Goal: Task Accomplishment & Management: Use online tool/utility

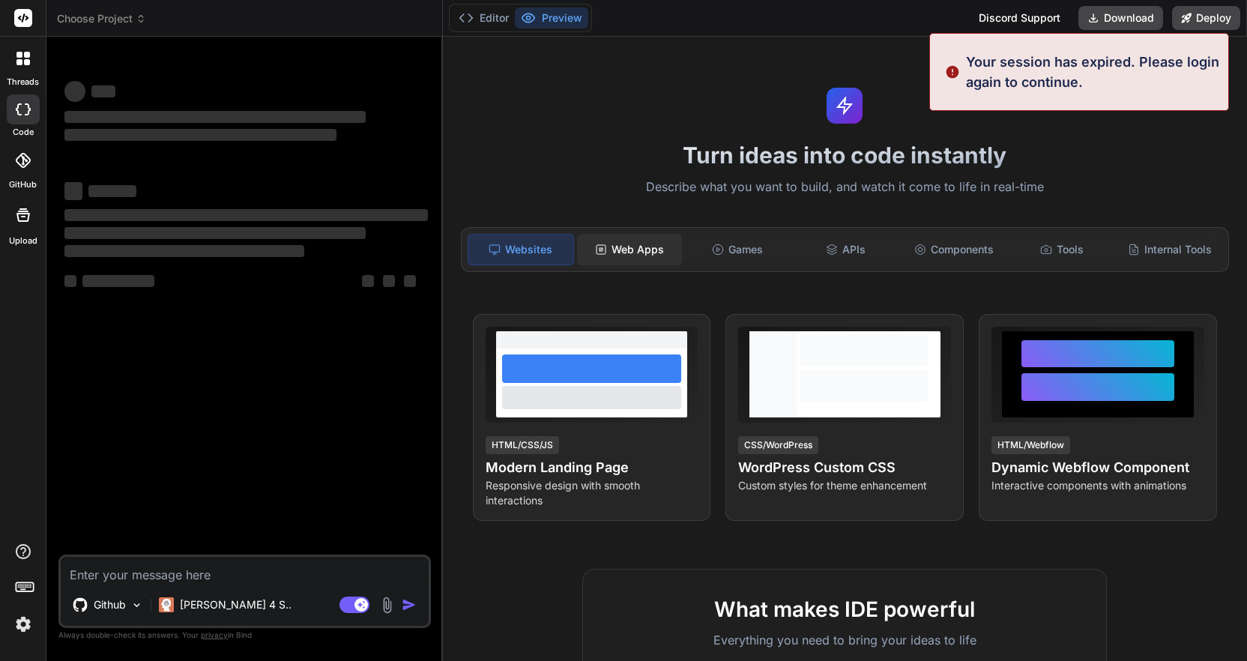
click at [621, 244] on div "Web Apps" at bounding box center [629, 249] width 105 height 31
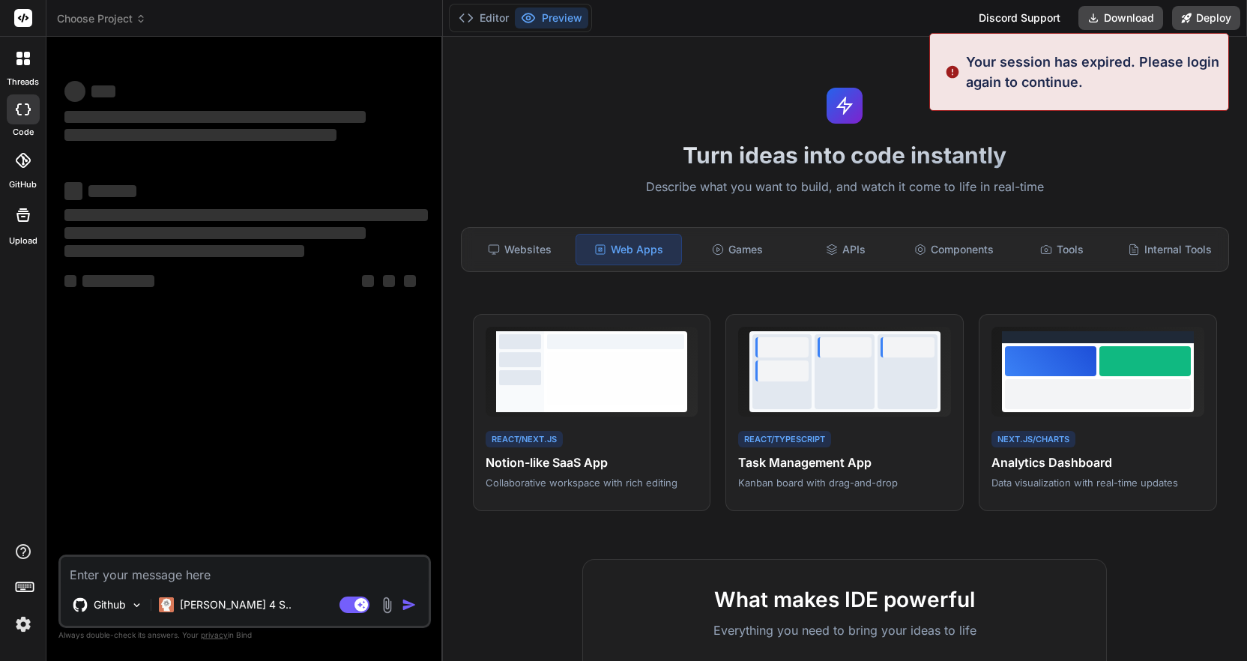
click at [627, 250] on div "Web Apps" at bounding box center [629, 249] width 106 height 31
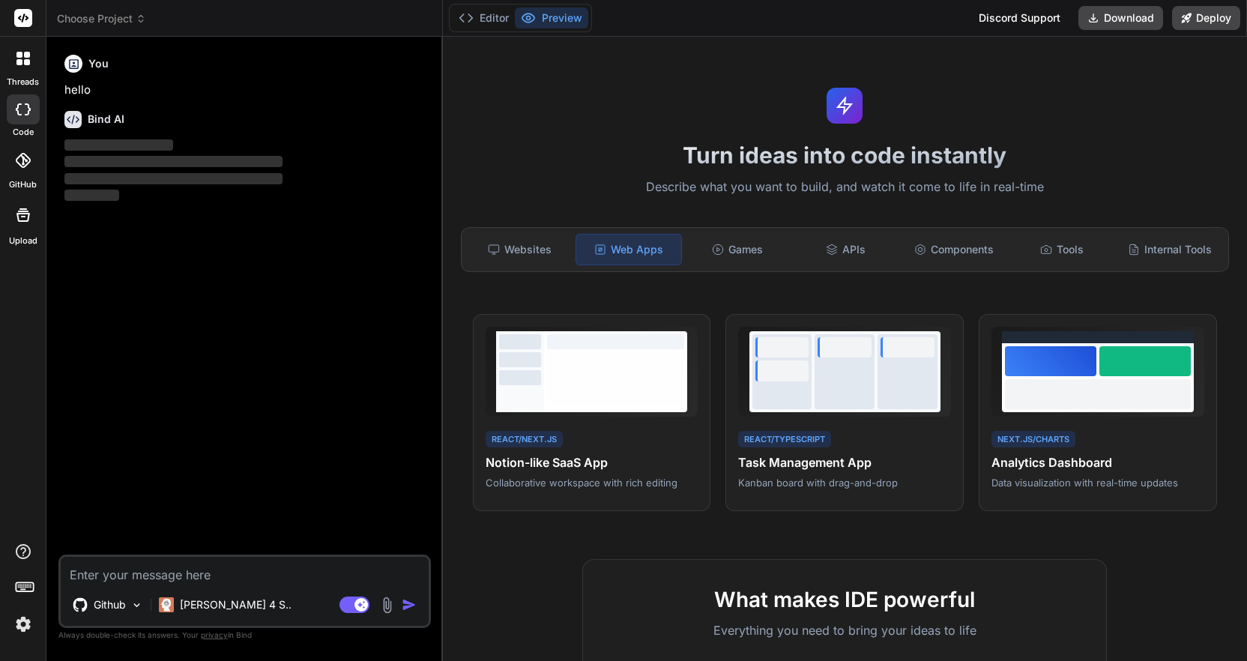
click at [25, 621] on img at bounding box center [22, 624] width 25 height 25
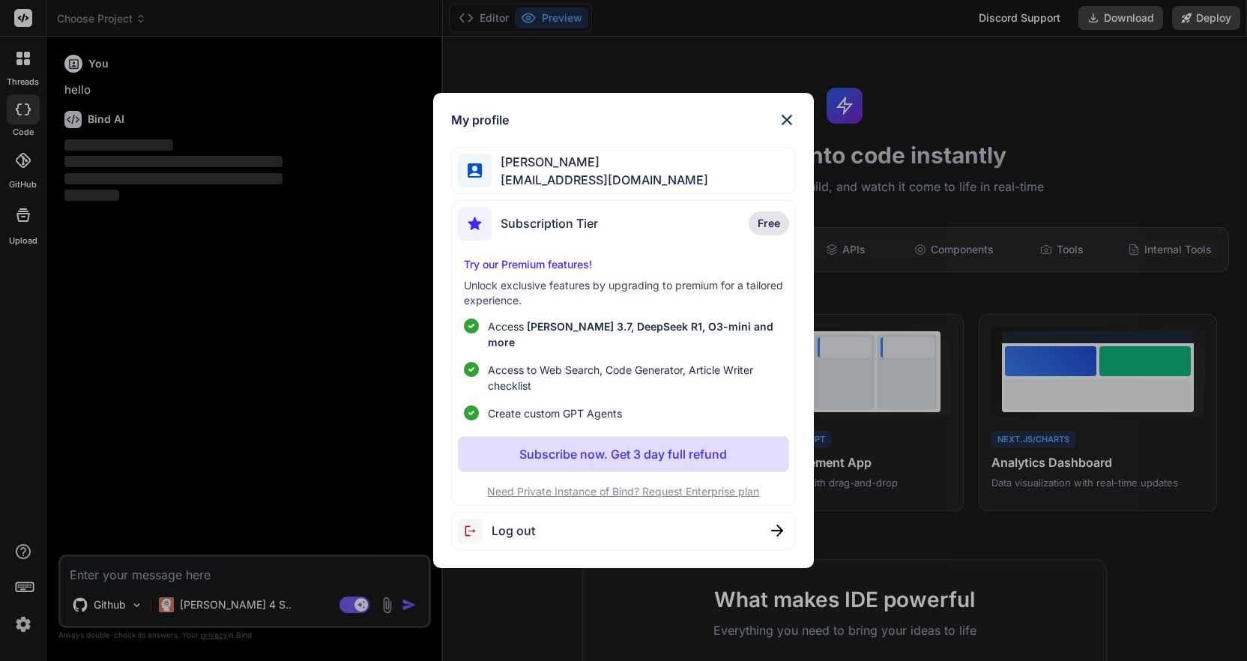
click at [558, 232] on span "Subscription Tier" at bounding box center [549, 223] width 97 height 18
click at [787, 129] on img at bounding box center [787, 120] width 18 height 18
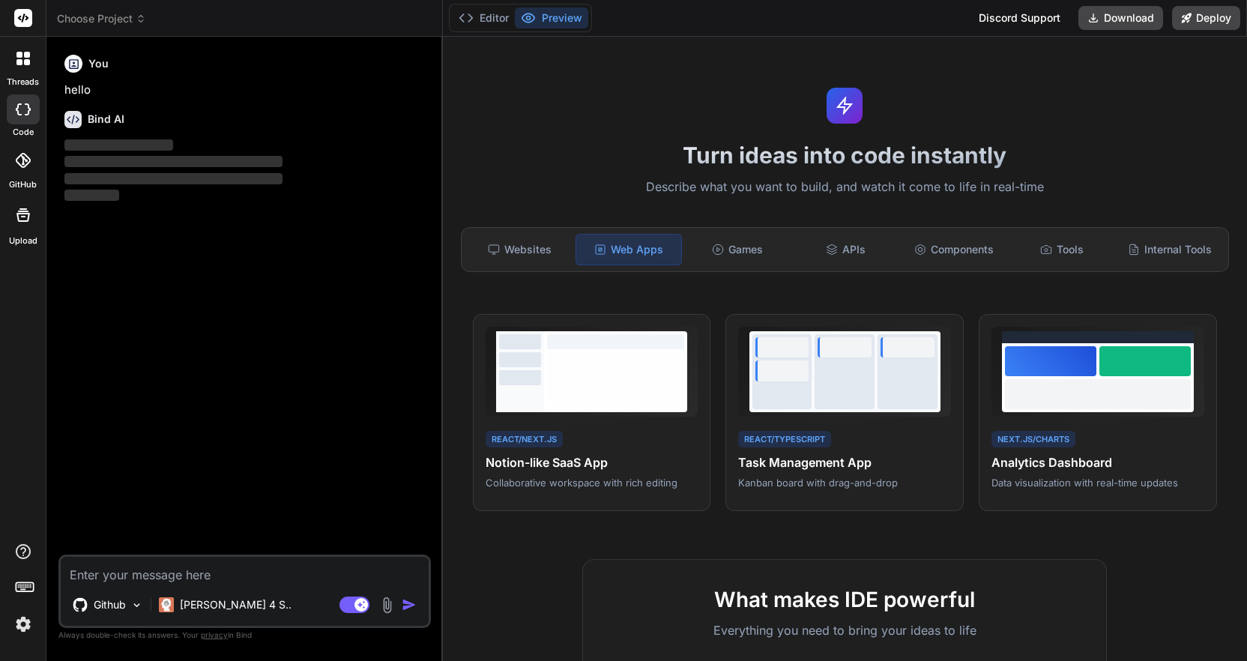
click at [21, 624] on img at bounding box center [22, 624] width 25 height 25
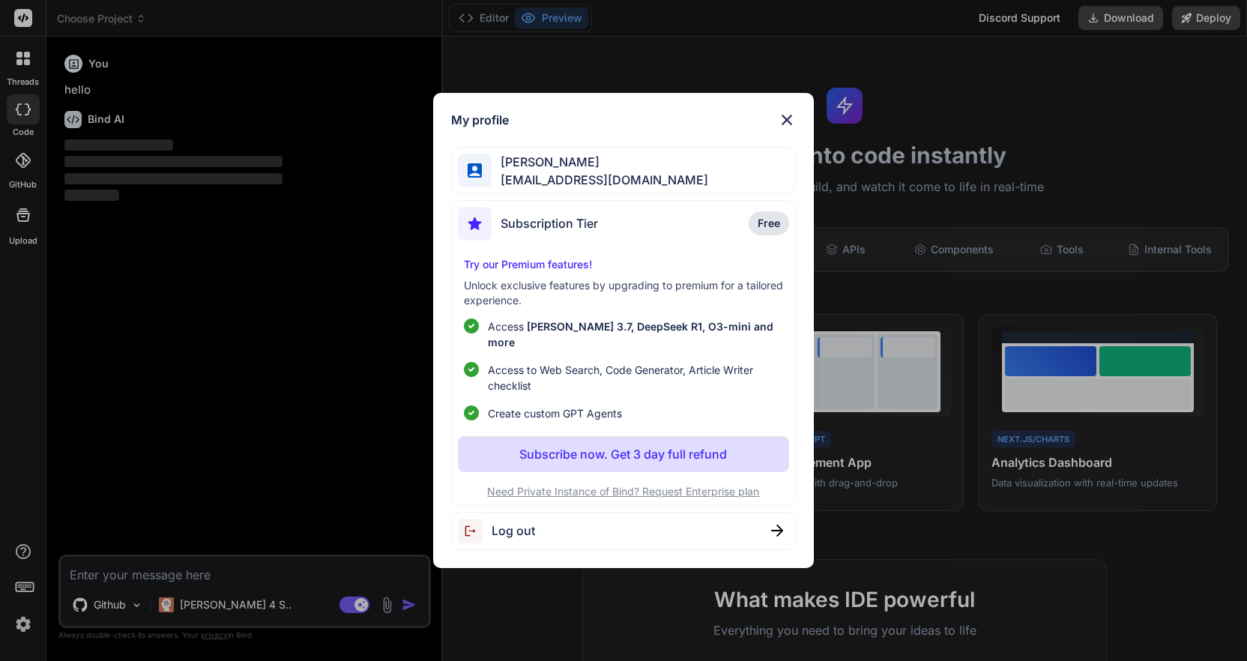
click at [21, 624] on div "My profile David Parker dtparker19@gmail.com Subscription Tier Free Try our Pre…" at bounding box center [623, 330] width 1247 height 661
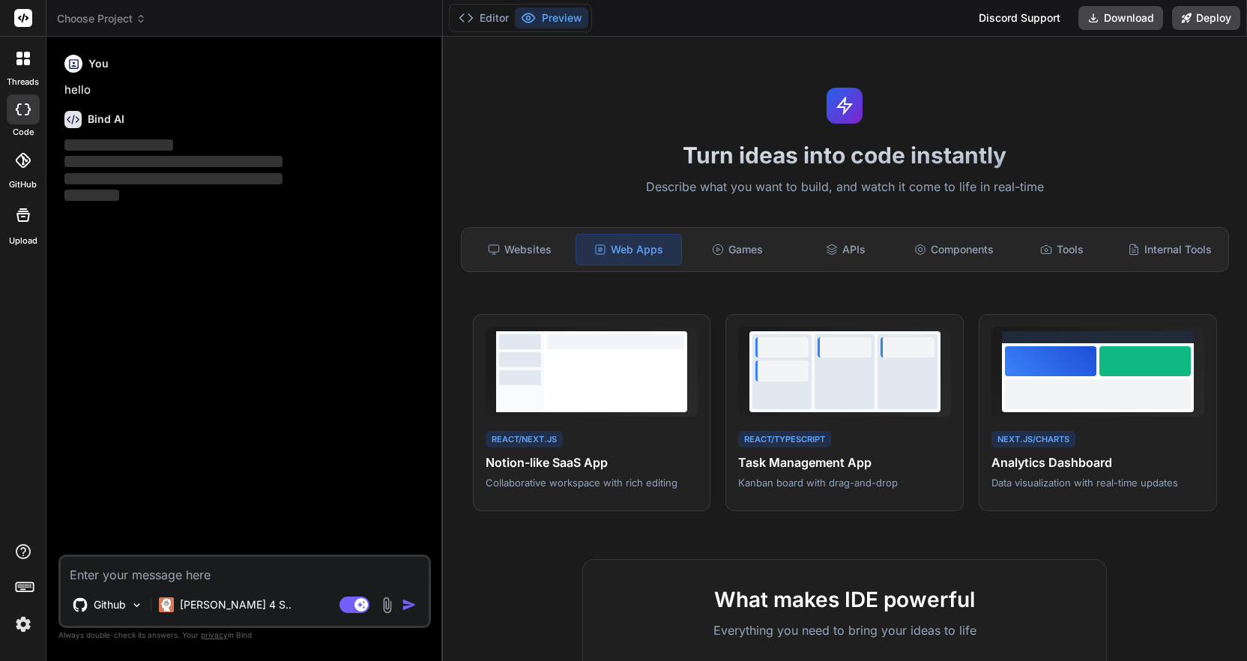
click at [21, 624] on img at bounding box center [22, 624] width 25 height 25
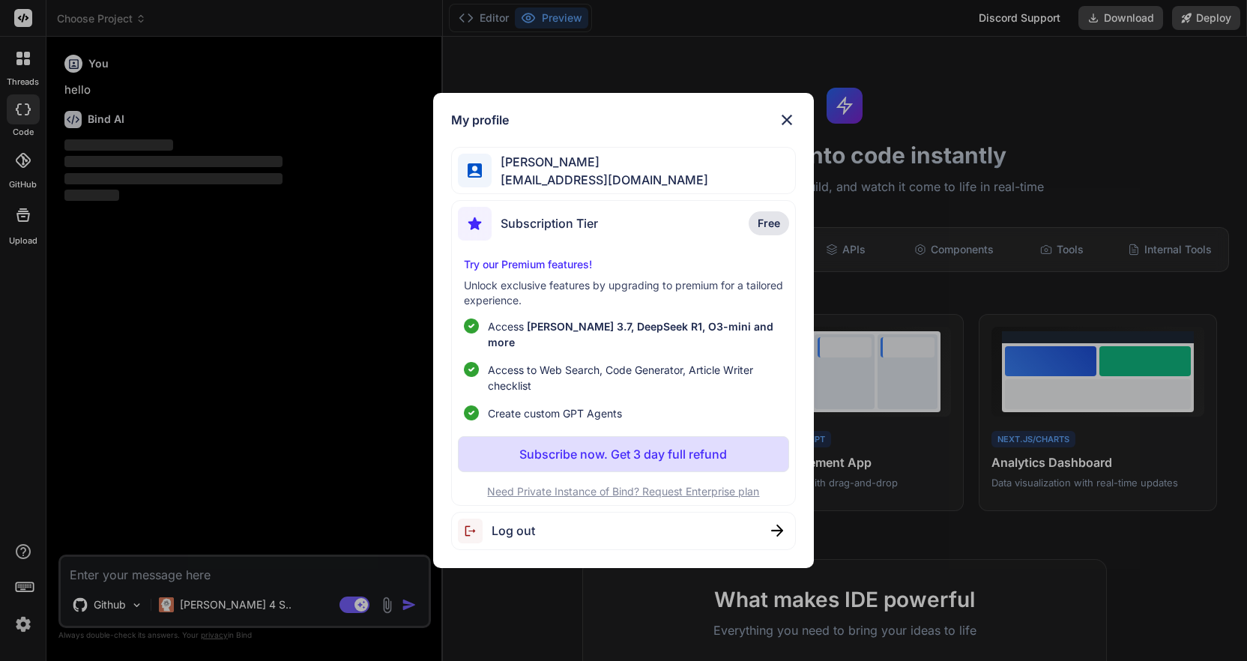
click at [521, 522] on span "Log out" at bounding box center [513, 531] width 43 height 18
type textarea "x"
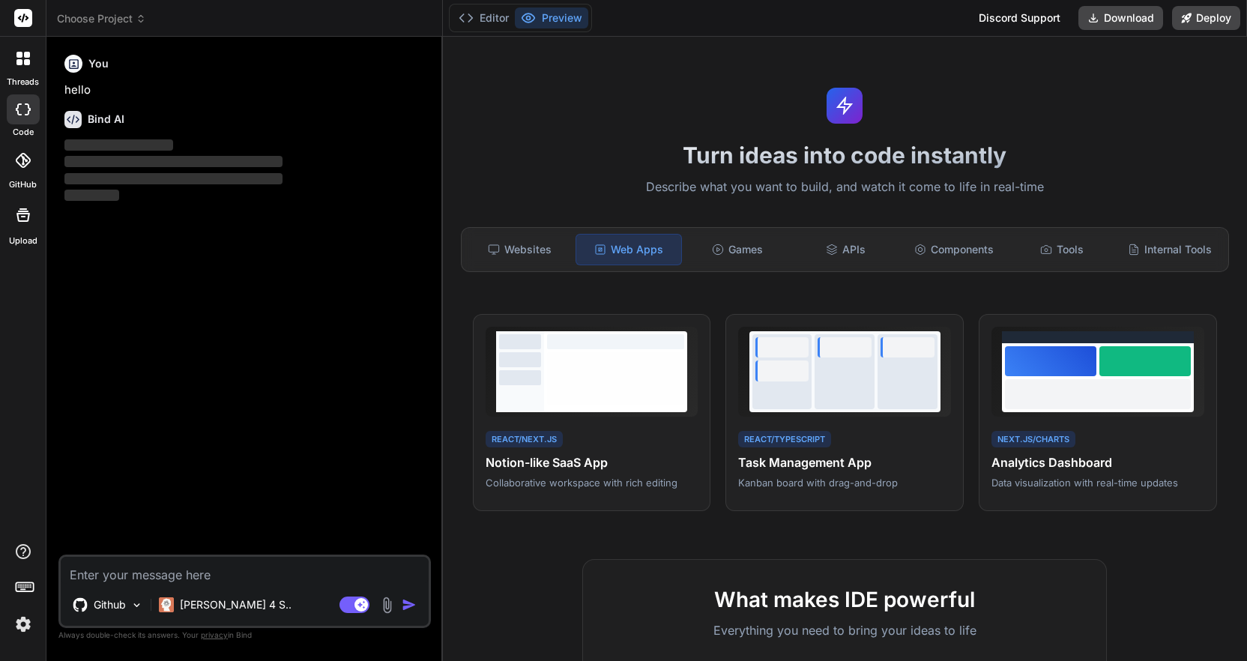
click at [18, 625] on img at bounding box center [22, 624] width 25 height 25
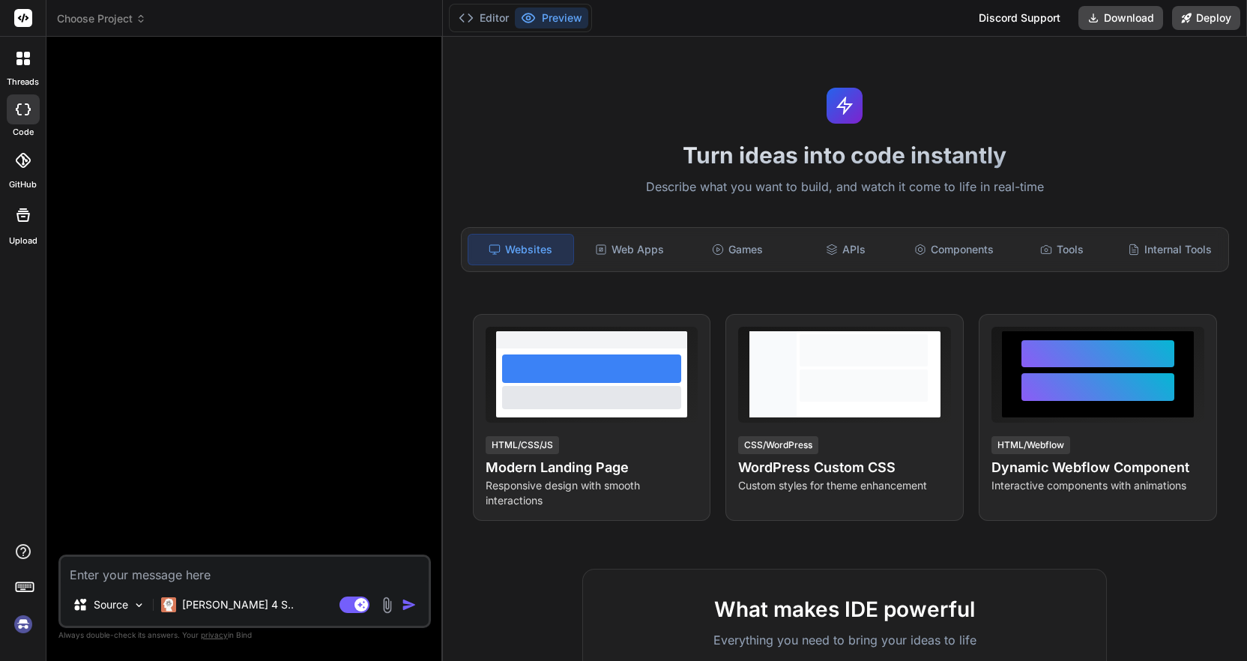
click at [15, 623] on img at bounding box center [22, 624] width 25 height 25
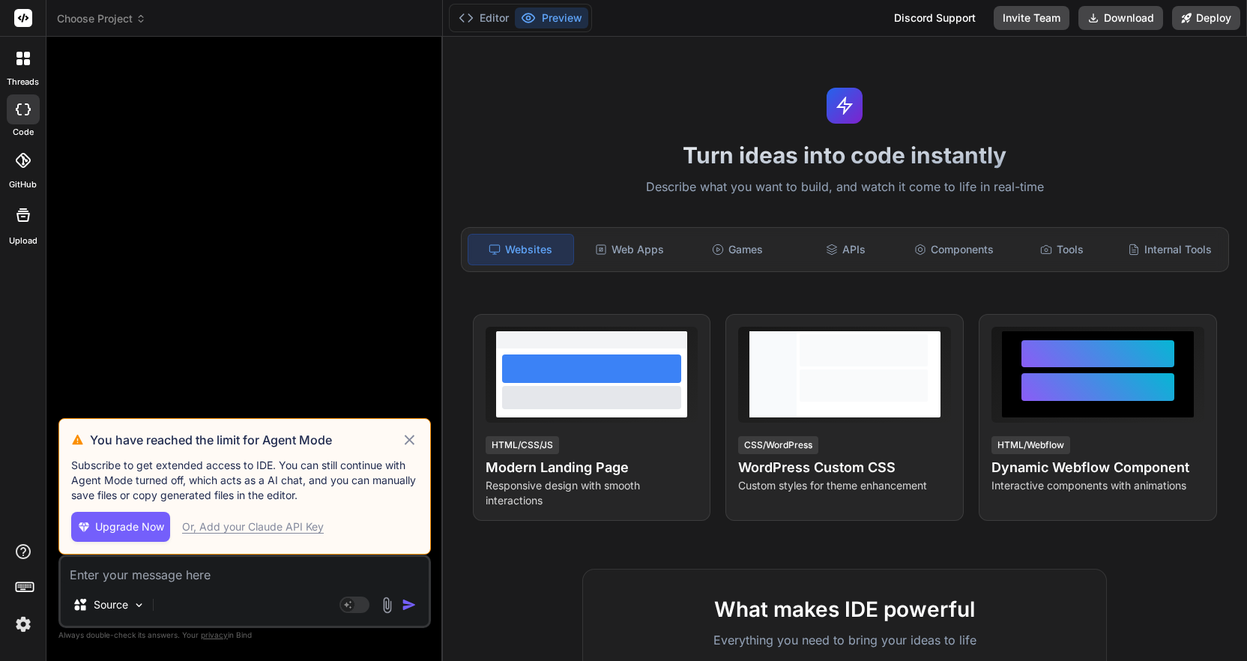
click at [26, 622] on img at bounding box center [22, 624] width 25 height 25
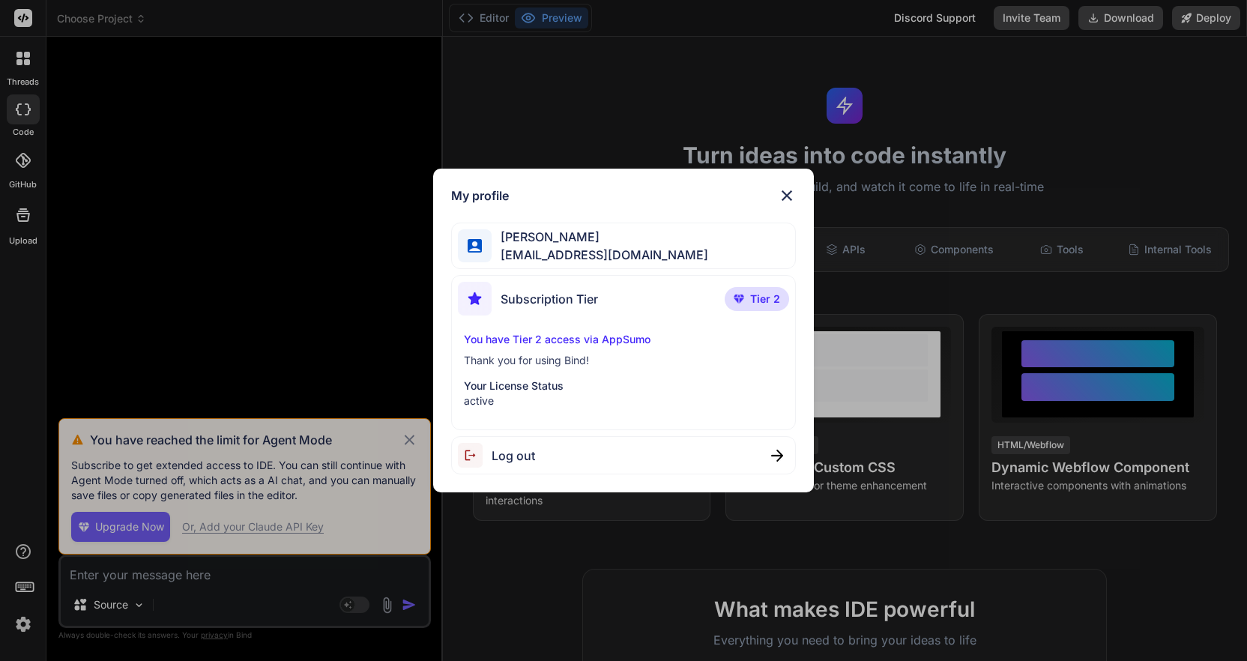
click at [413, 438] on div "My profile [PERSON_NAME] [EMAIL_ADDRESS][DOMAIN_NAME] Subscription Tier Tier 2 …" at bounding box center [623, 330] width 1247 height 661
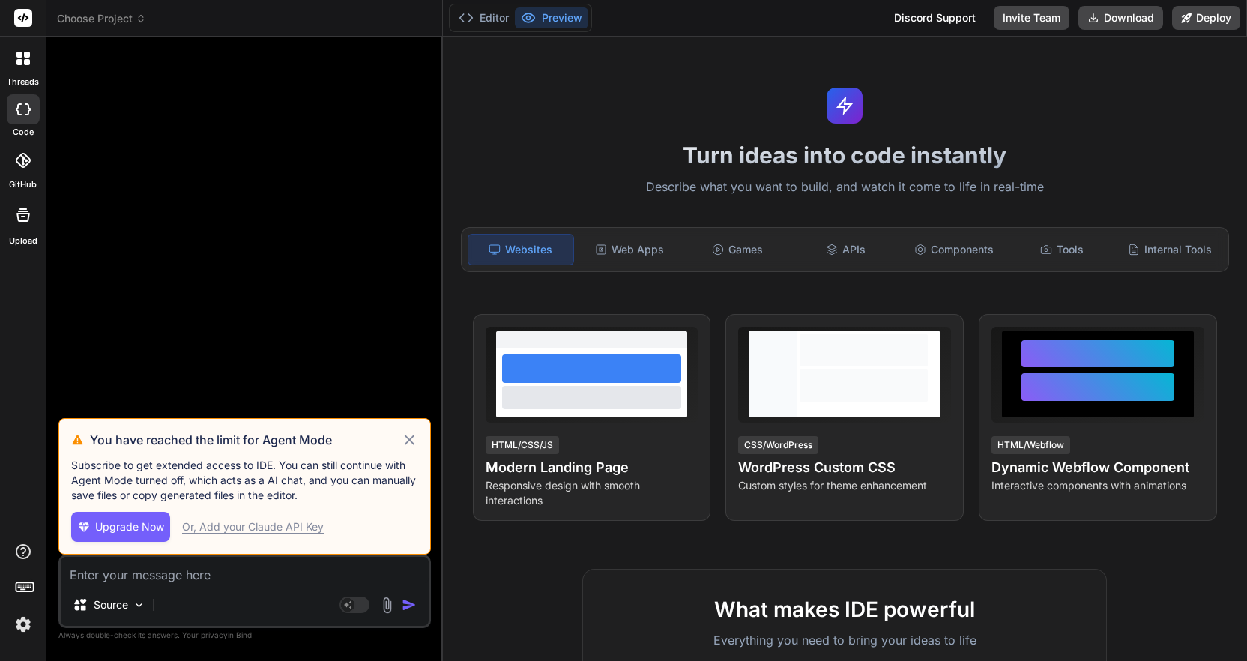
click at [408, 438] on icon at bounding box center [410, 440] width 10 height 10
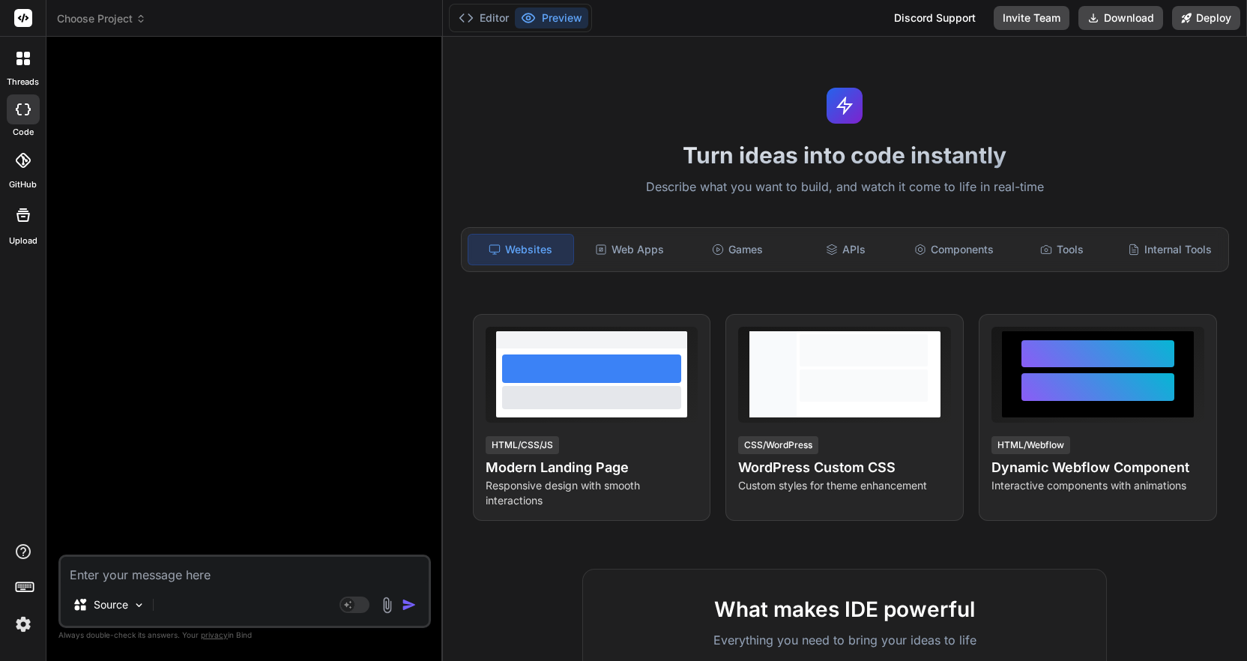
click at [191, 576] on textarea at bounding box center [245, 570] width 368 height 27
paste textarea "Project Title: Generate 'Kith & Kin Tech' - The #1 Digital Companion & Concierg…"
type textarea "x"
type textarea "Project Title: Generate 'Kith & Kin Tech' - The #1 Digital Companion & Concierg…"
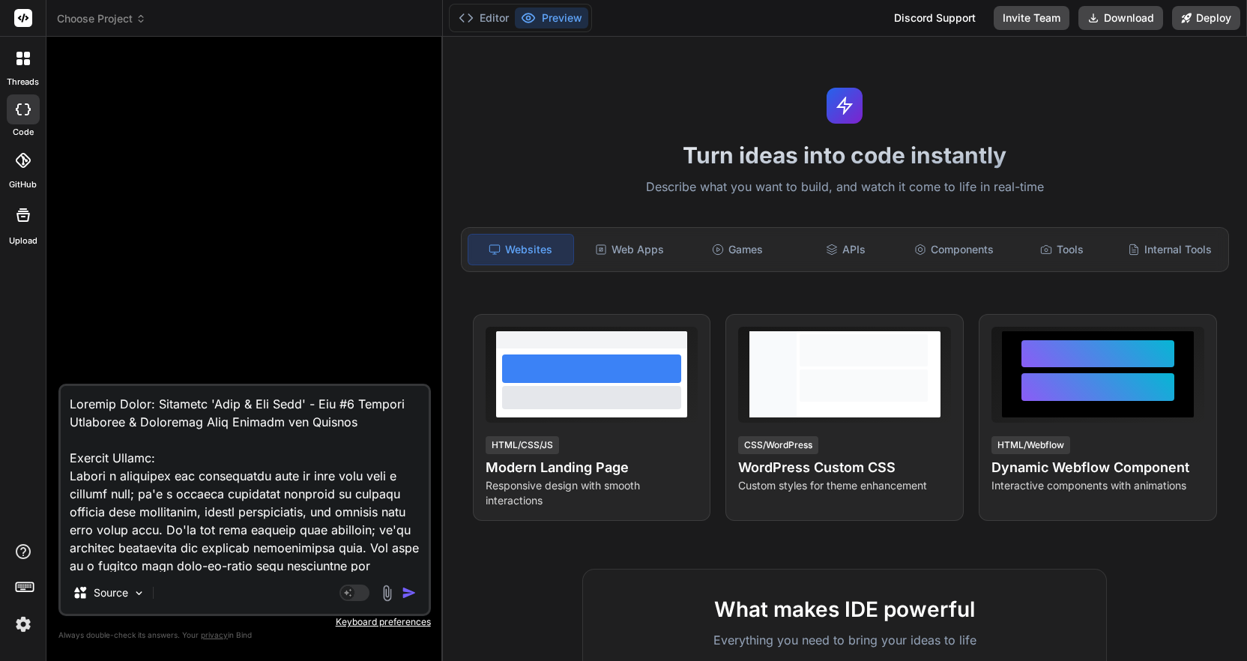
scroll to position [3634, 0]
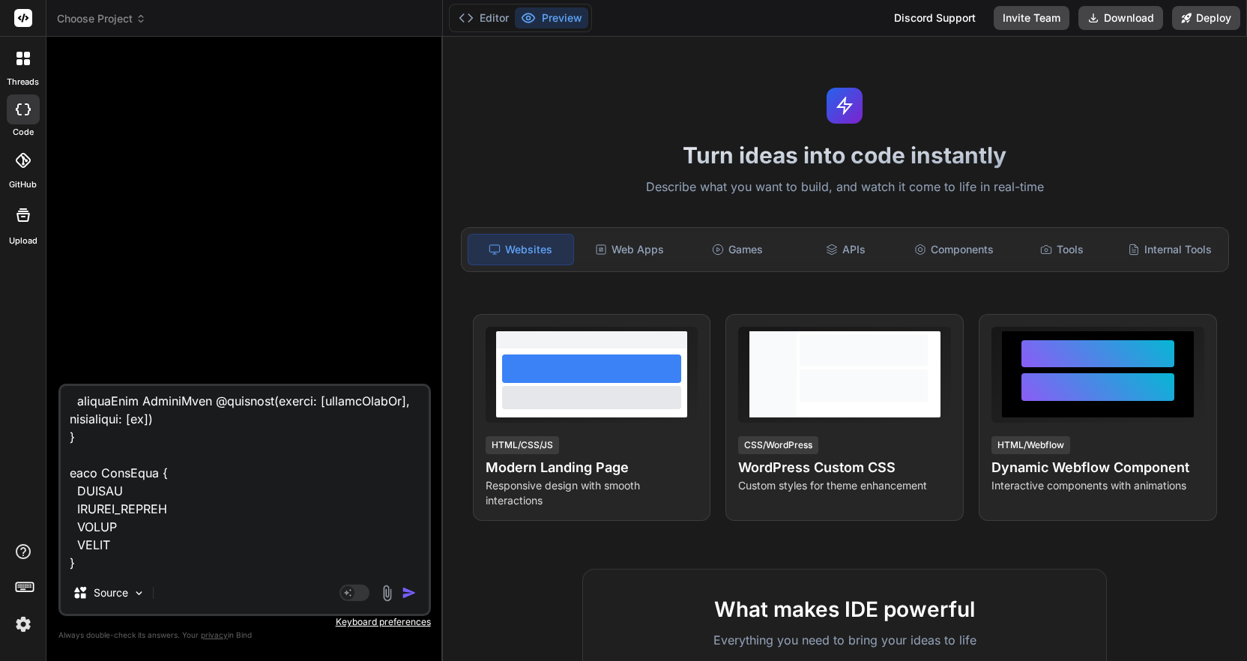
type textarea "x"
type textarea "Project Title: Generate 'Kith & Kin Tech' - The #1 Digital Companion & Concierg…"
type textarea "x"
type textarea "Project Title: Generate 'Kith & Kin Tech' - The #1 Digital Companion & Concierg…"
type textarea "x"
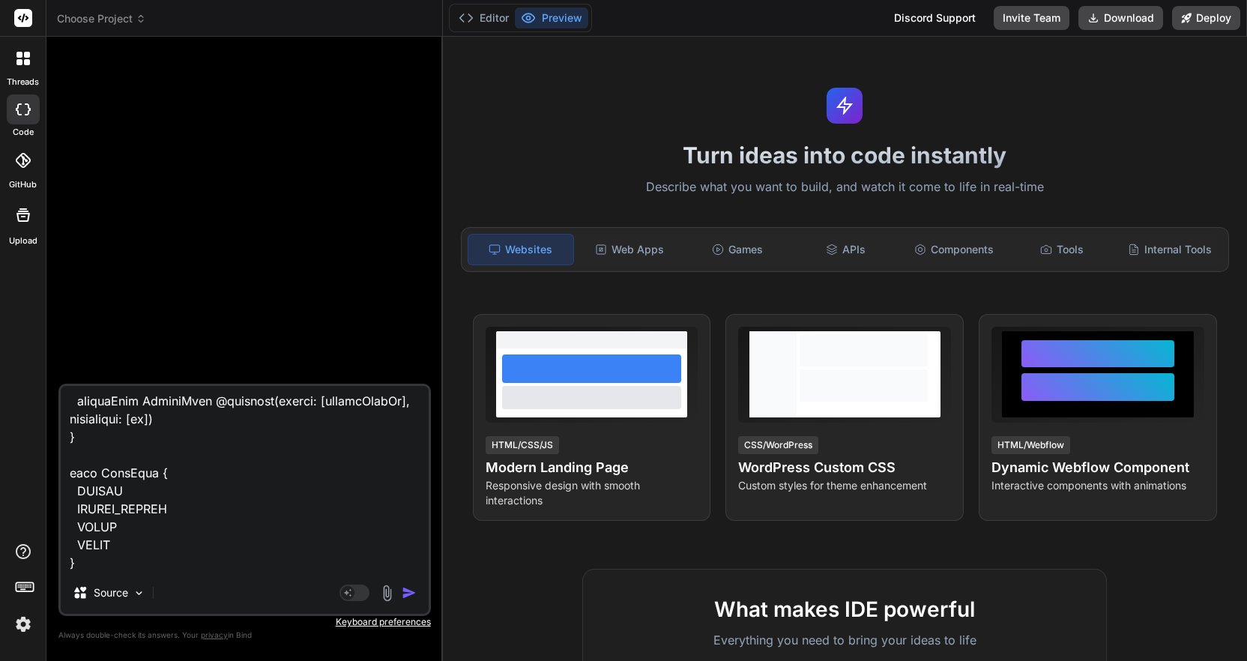
type textarea "Project Title: Generate 'Kith & Kin Tech' - The #1 Digital Companion & Concierg…"
type textarea "x"
type textarea "Project Title: Generate 'Kith & Kin Tech' - The #1 Digital Companion & Concierg…"
type textarea "x"
type textarea "Project Title: Generate 'Kith & Kin Tech' - The #1 Digital Companion & Concierg…"
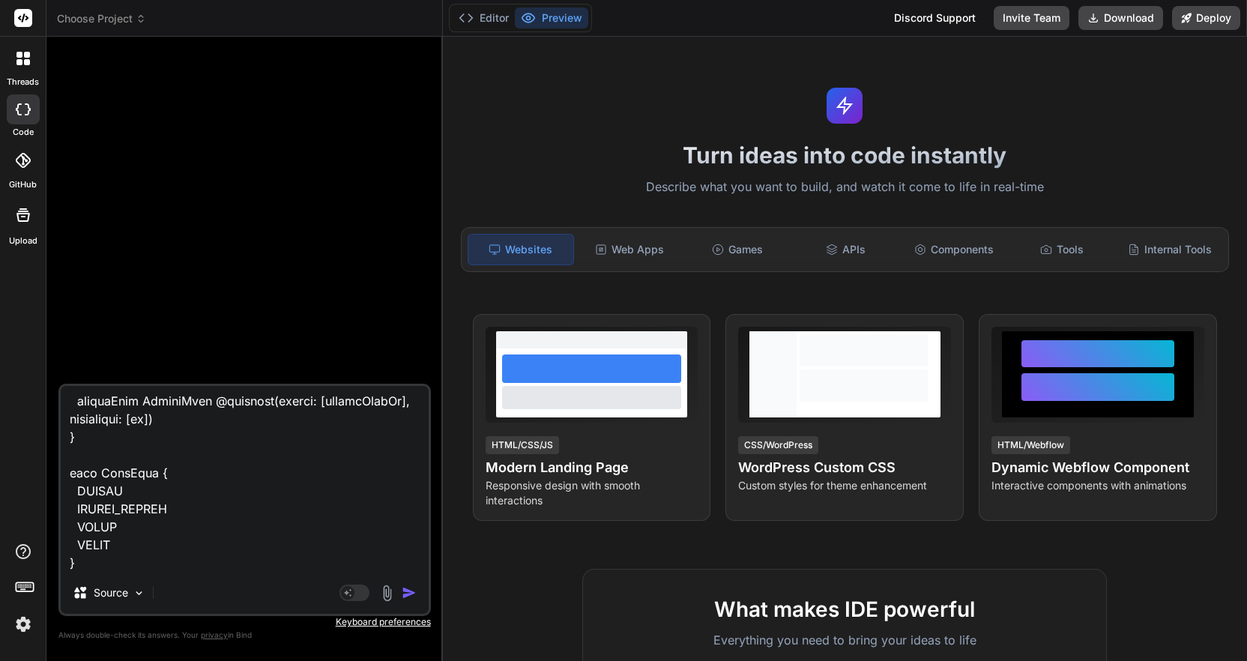
type textarea "x"
type textarea "Project Title: Generate 'Kith & Kin Tech' - The #1 Digital Companion & Concierg…"
type textarea "x"
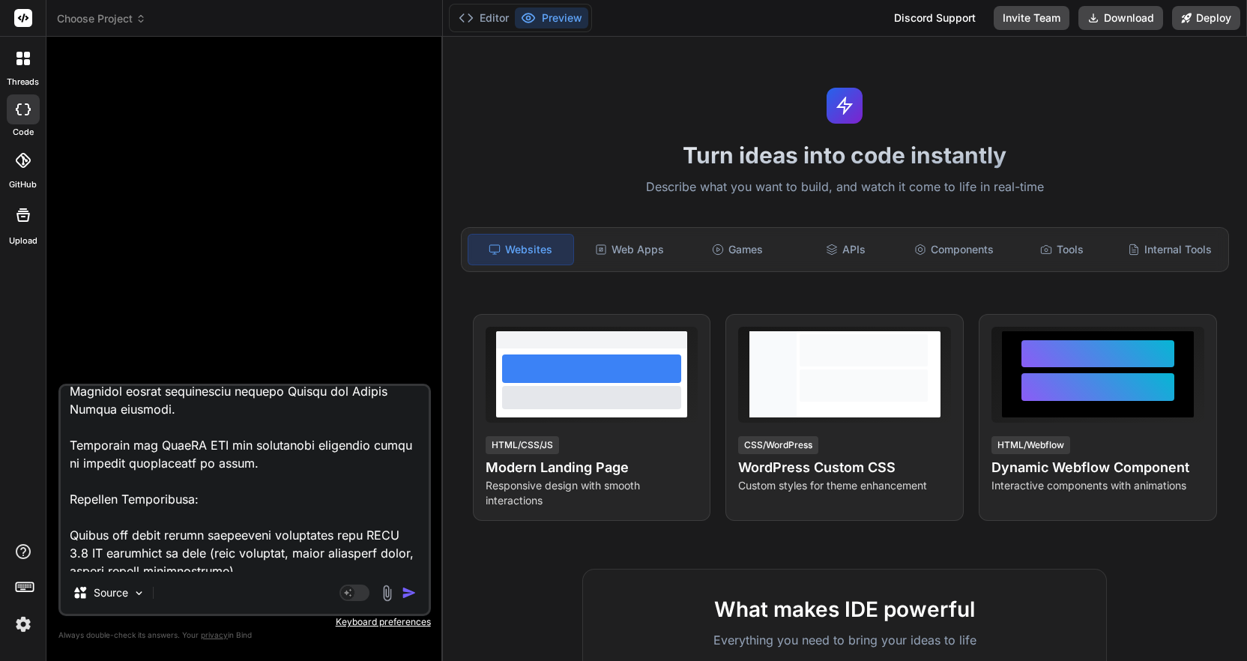
scroll to position [2217, 0]
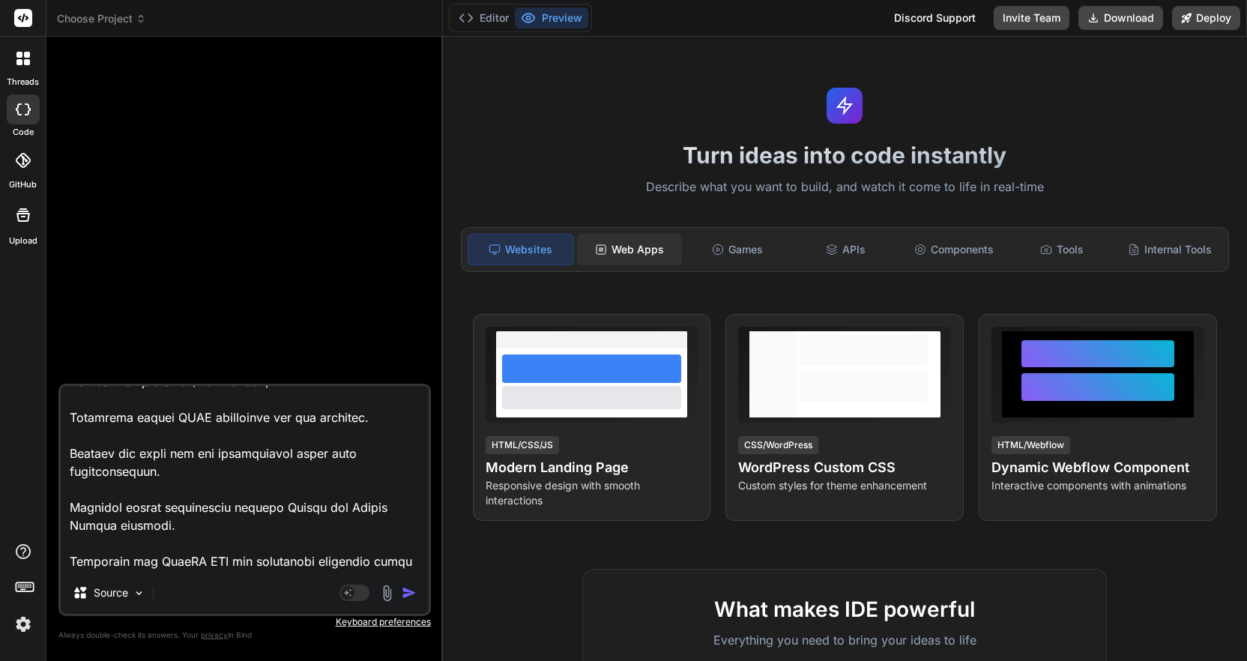
type textarea "Project Title: Generate 'Kith & Kin Tech' - The #1 Digital Companion & Concierg…"
click at [615, 250] on div "Web Apps" at bounding box center [629, 249] width 105 height 31
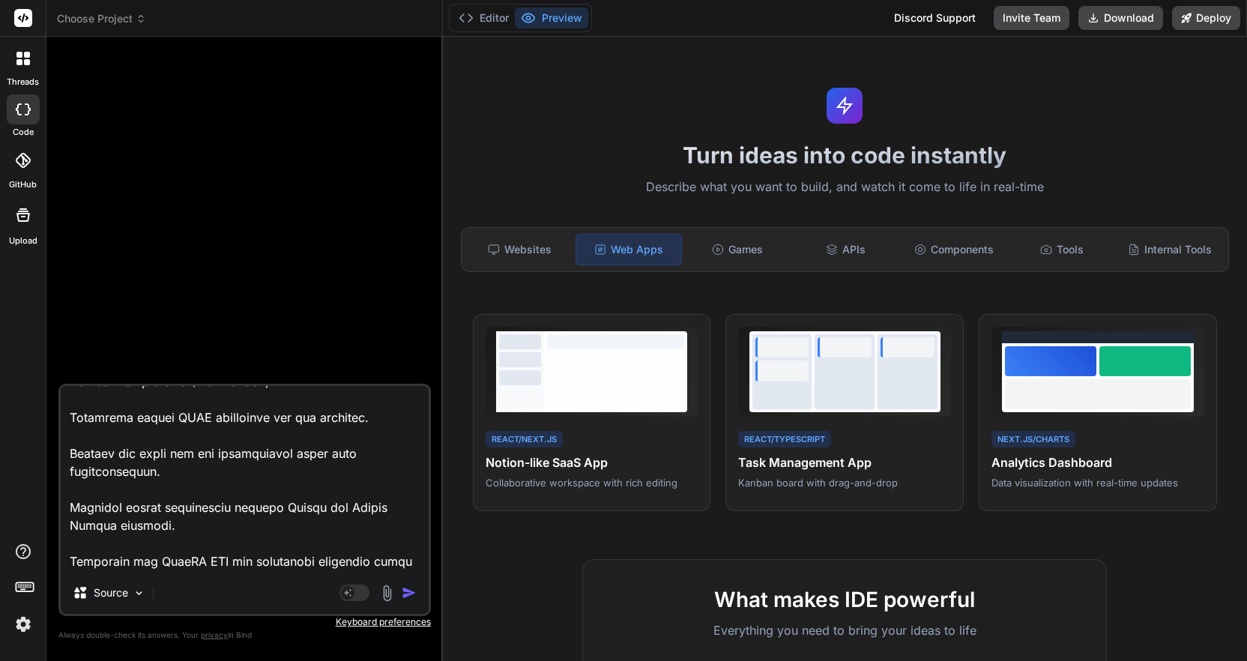
click at [411, 594] on img "button" at bounding box center [409, 592] width 15 height 15
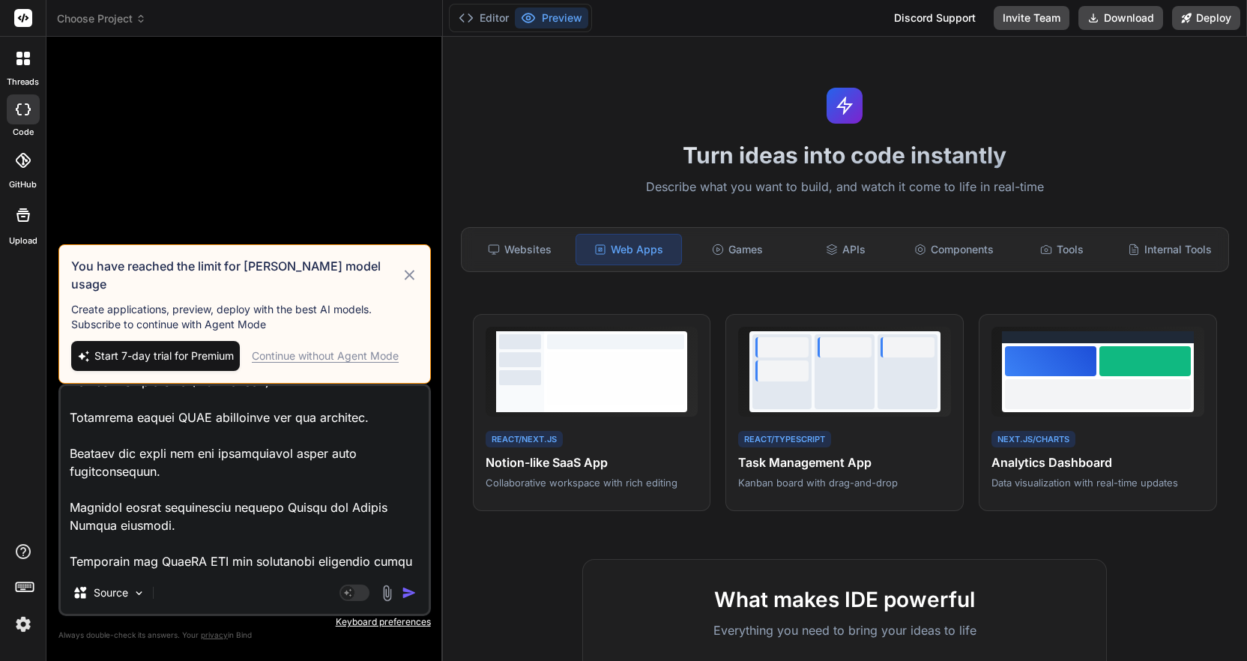
click at [412, 282] on icon at bounding box center [409, 275] width 17 height 18
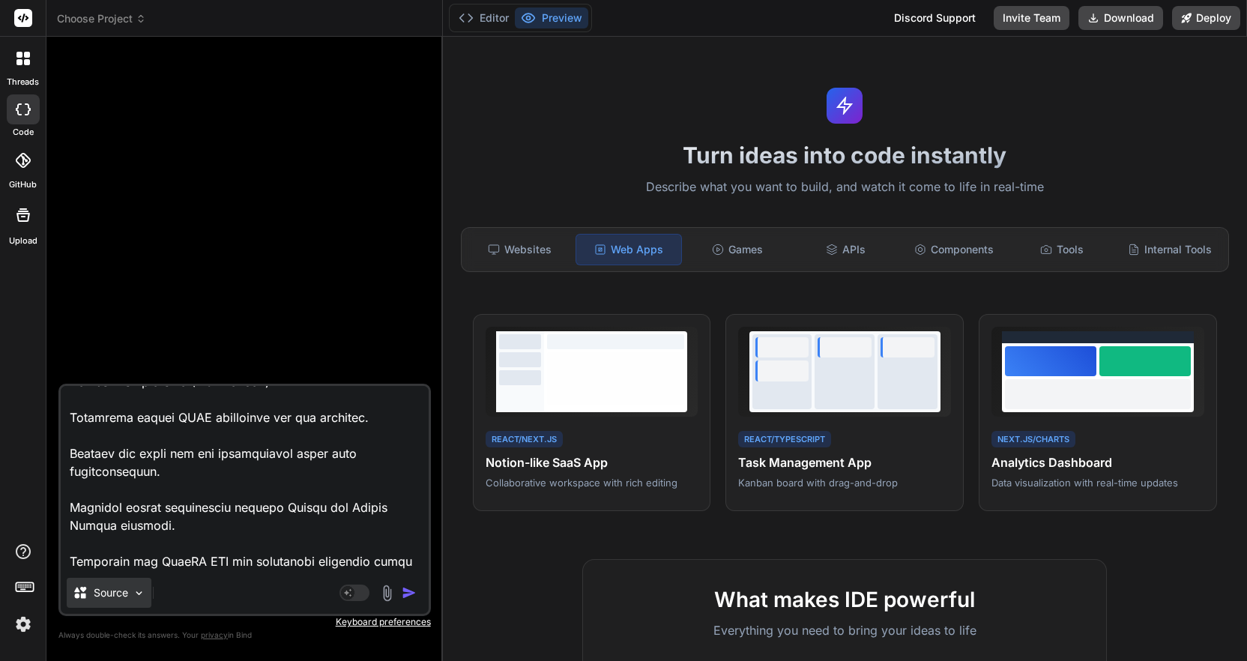
click at [139, 594] on img at bounding box center [139, 593] width 13 height 13
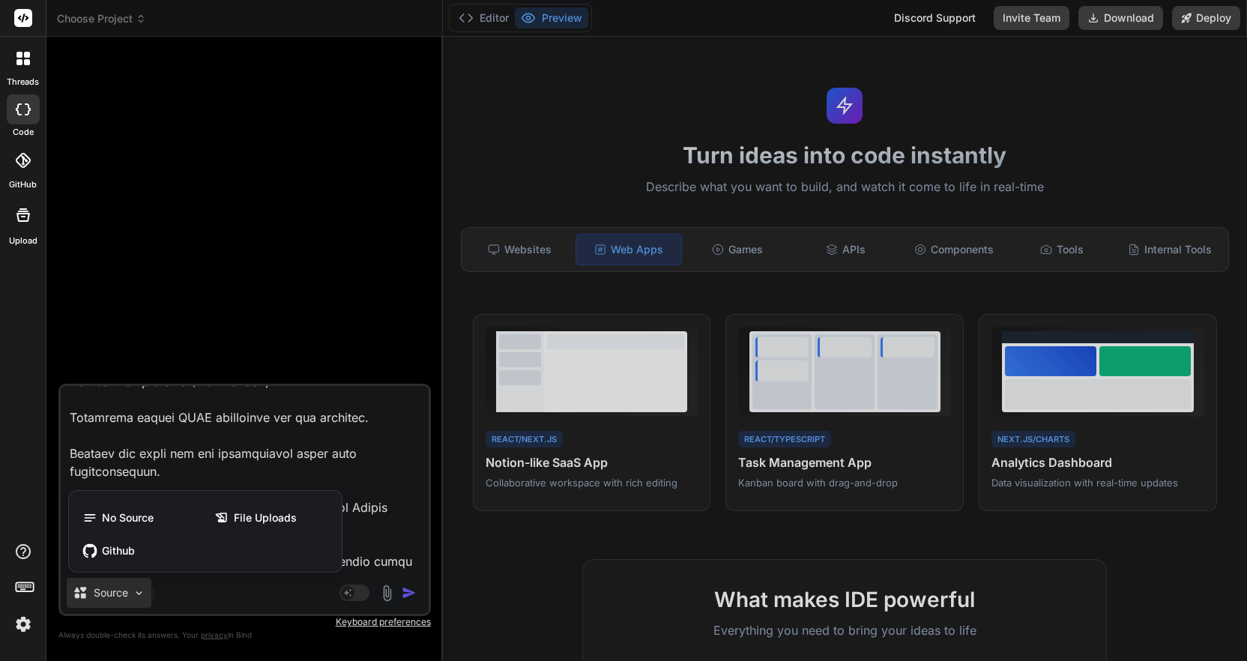
click at [348, 592] on div at bounding box center [623, 330] width 1247 height 661
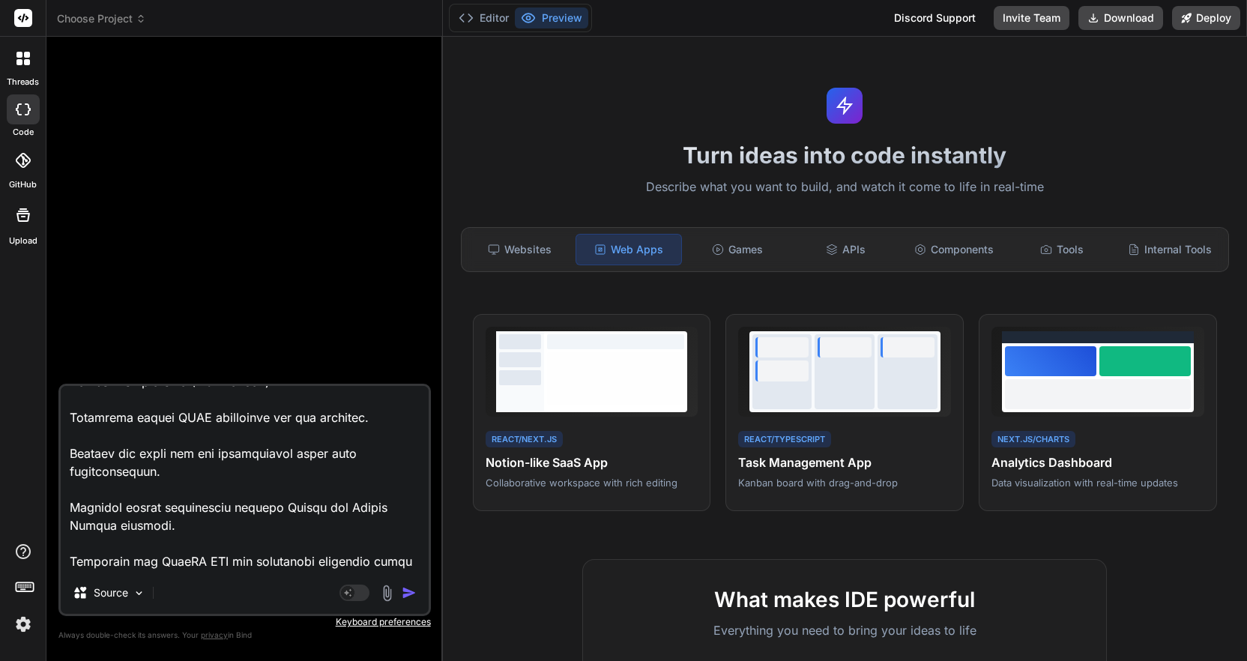
click at [225, 588] on div "Source" at bounding box center [245, 596] width 368 height 36
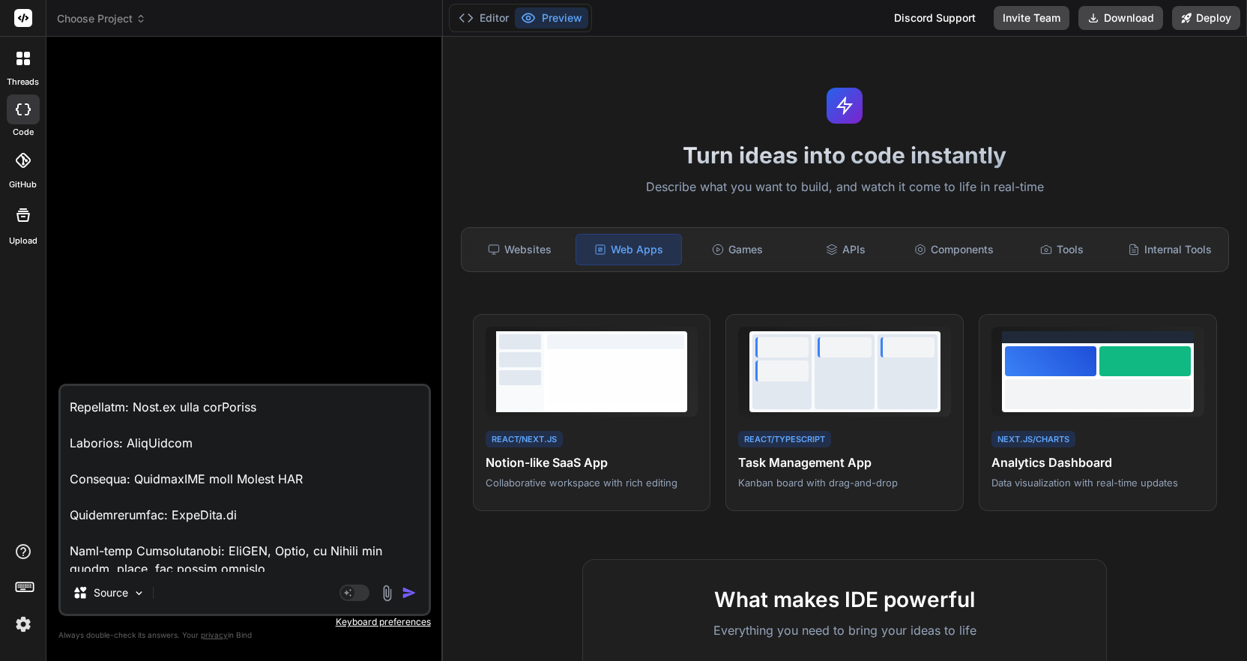
scroll to position [1677, 0]
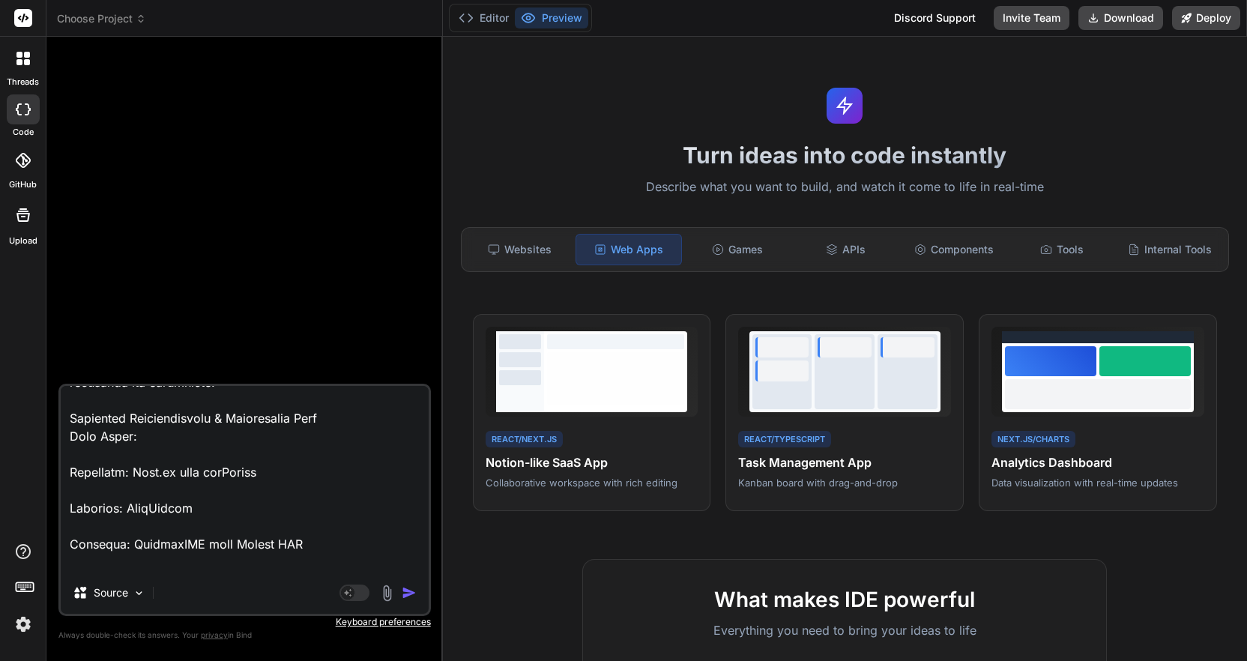
click at [243, 596] on div "Source" at bounding box center [245, 596] width 368 height 36
click at [137, 597] on img at bounding box center [139, 593] width 13 height 13
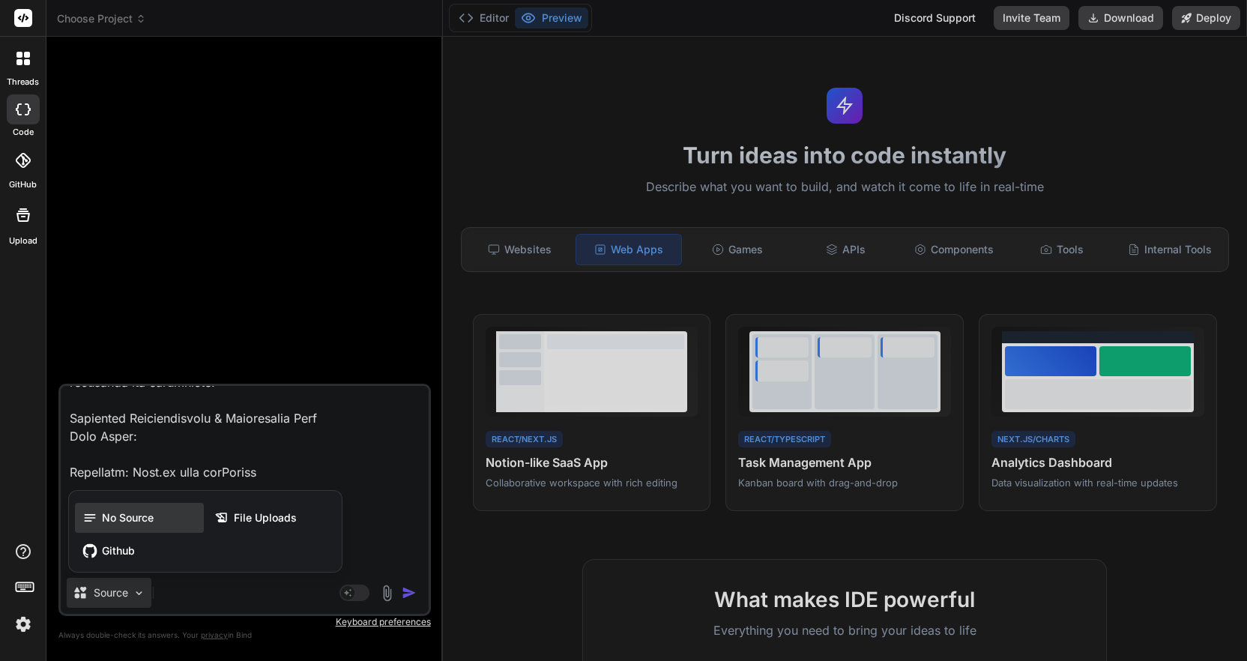
click at [139, 516] on span "No Source" at bounding box center [128, 517] width 52 height 15
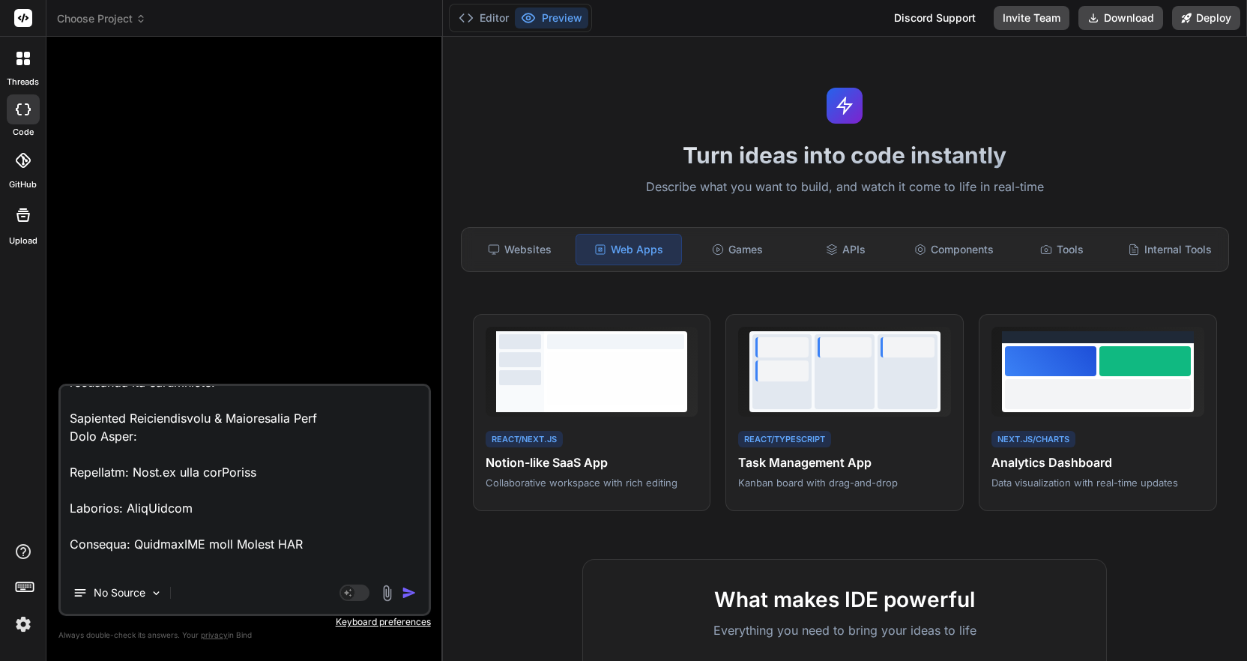
click at [265, 585] on div "No Source" at bounding box center [245, 596] width 368 height 36
click at [350, 591] on rect at bounding box center [347, 592] width 13 height 13
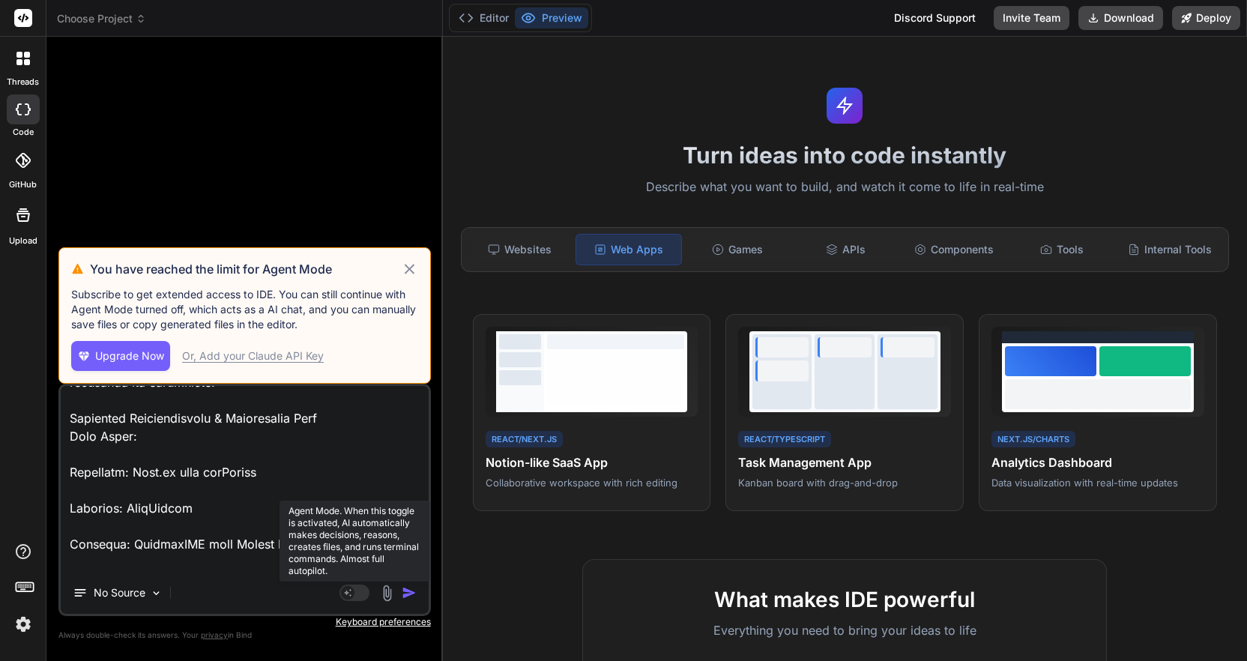
click at [351, 595] on rect at bounding box center [347, 592] width 13 height 13
click at [408, 268] on icon at bounding box center [410, 269] width 10 height 10
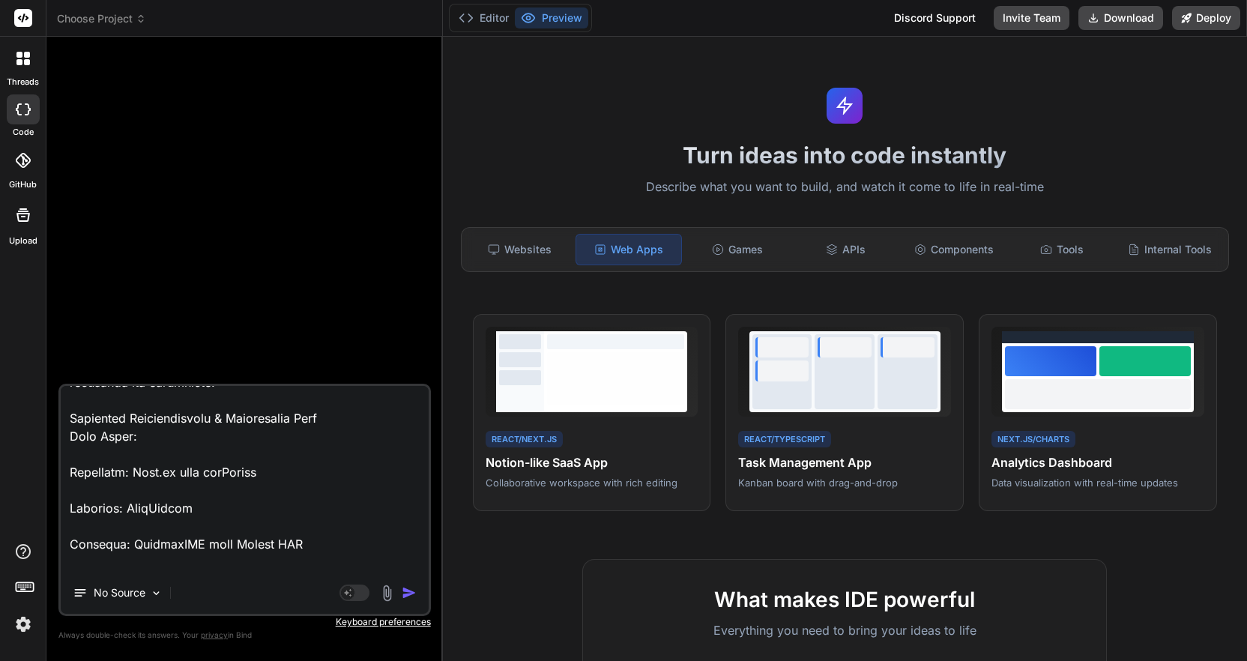
click at [21, 586] on icon at bounding box center [24, 586] width 21 height 21
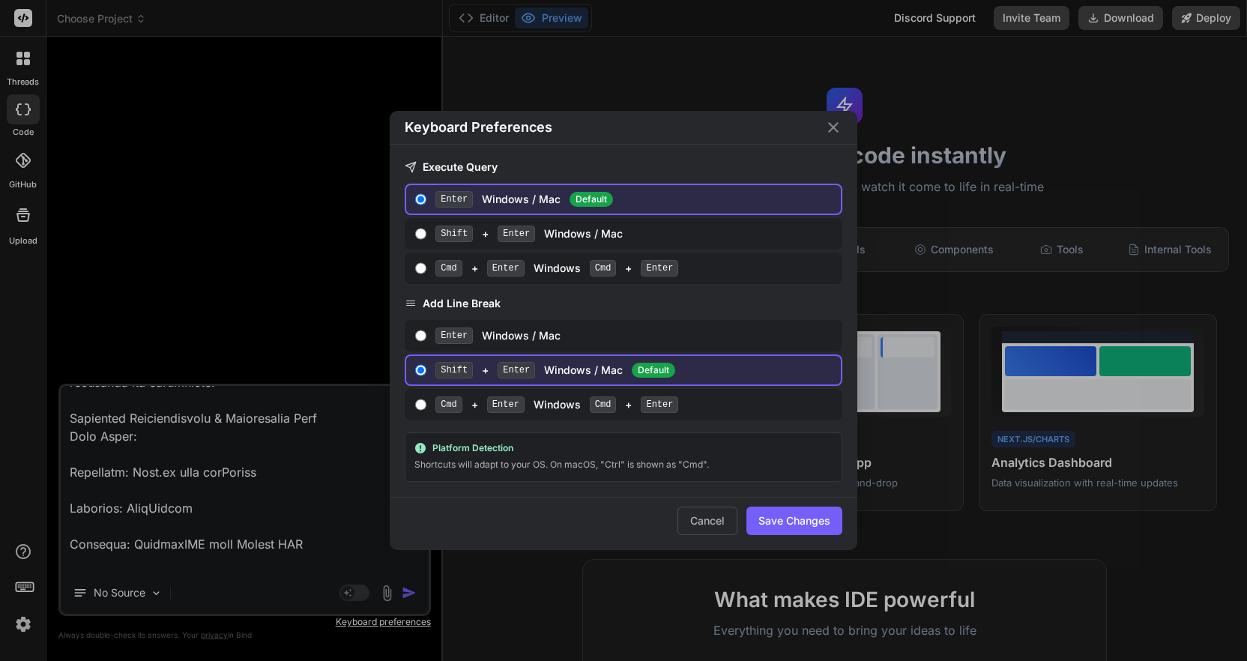
click at [14, 553] on div "Keyboard Preferences Execute Query Enter Windows / Mac Default Shift + Enter Wi…" at bounding box center [623, 330] width 1247 height 661
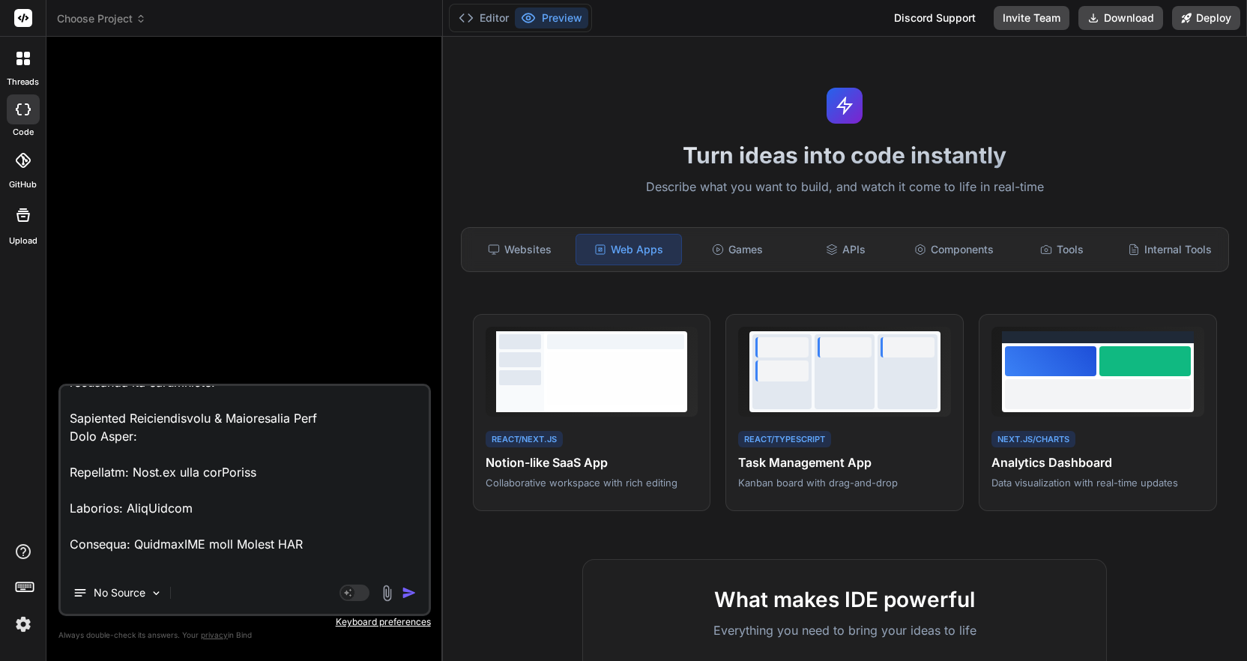
click at [19, 621] on img at bounding box center [22, 624] width 25 height 25
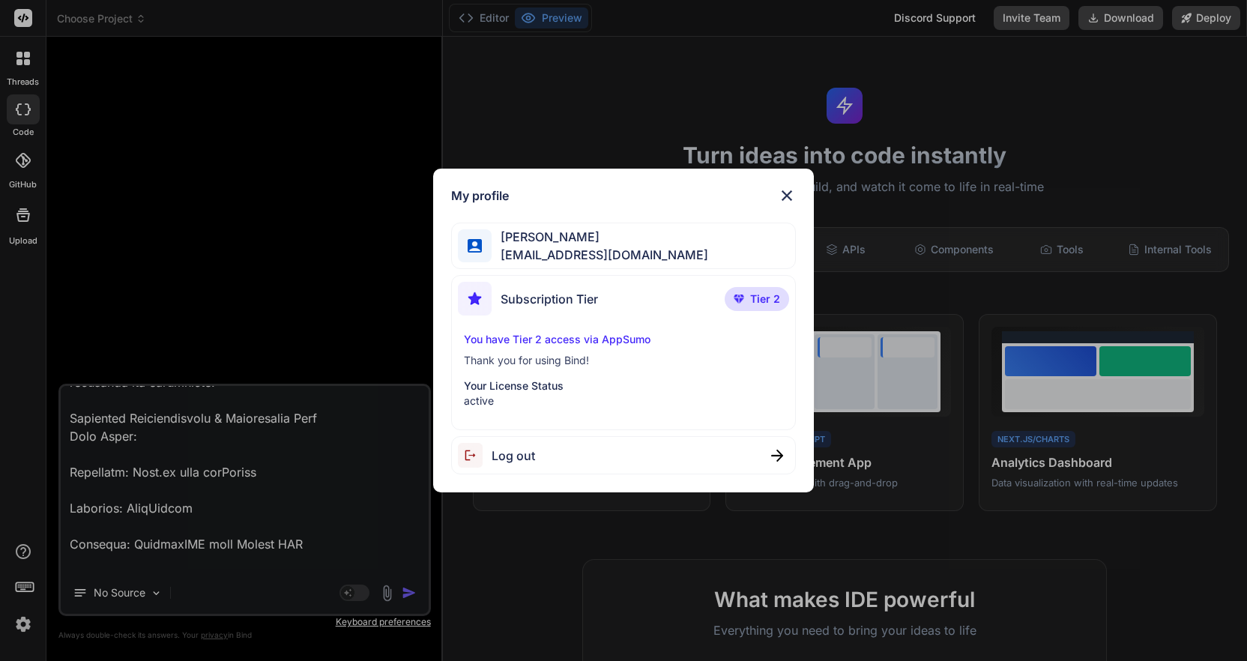
click at [777, 450] on img at bounding box center [777, 456] width 12 height 12
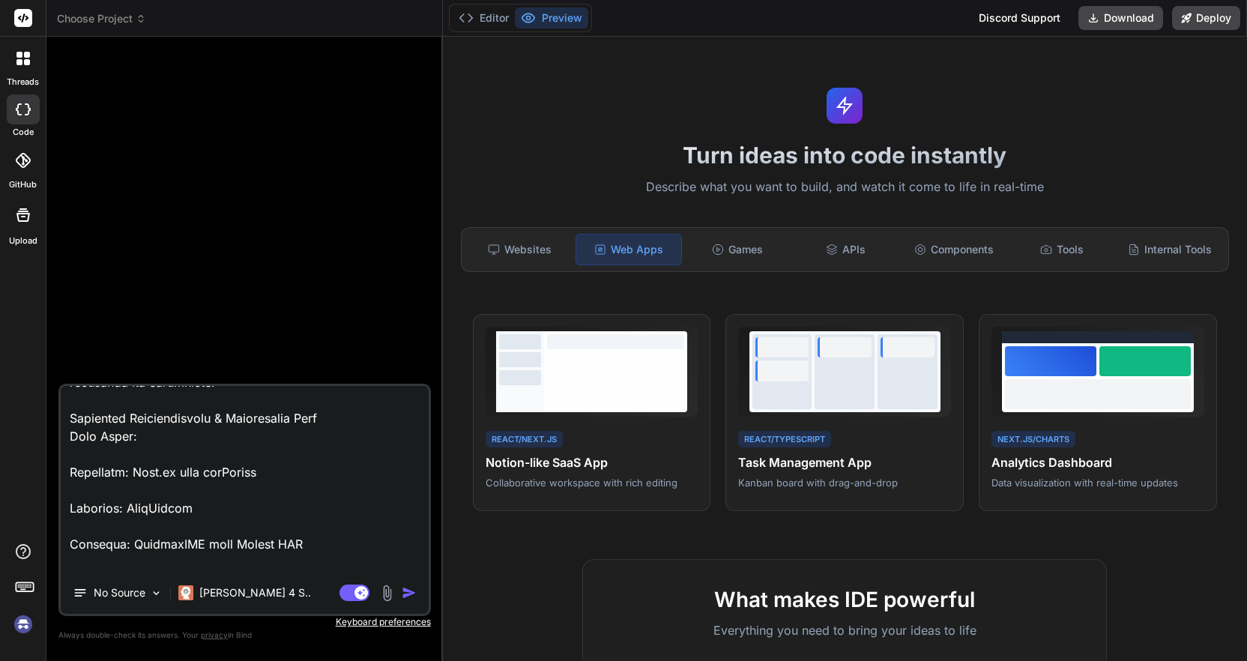
click at [22, 104] on icon at bounding box center [23, 109] width 15 height 12
click at [20, 118] on div at bounding box center [23, 109] width 33 height 30
click at [28, 112] on icon at bounding box center [23, 109] width 15 height 12
click at [22, 64] on icon at bounding box center [22, 58] width 13 height 13
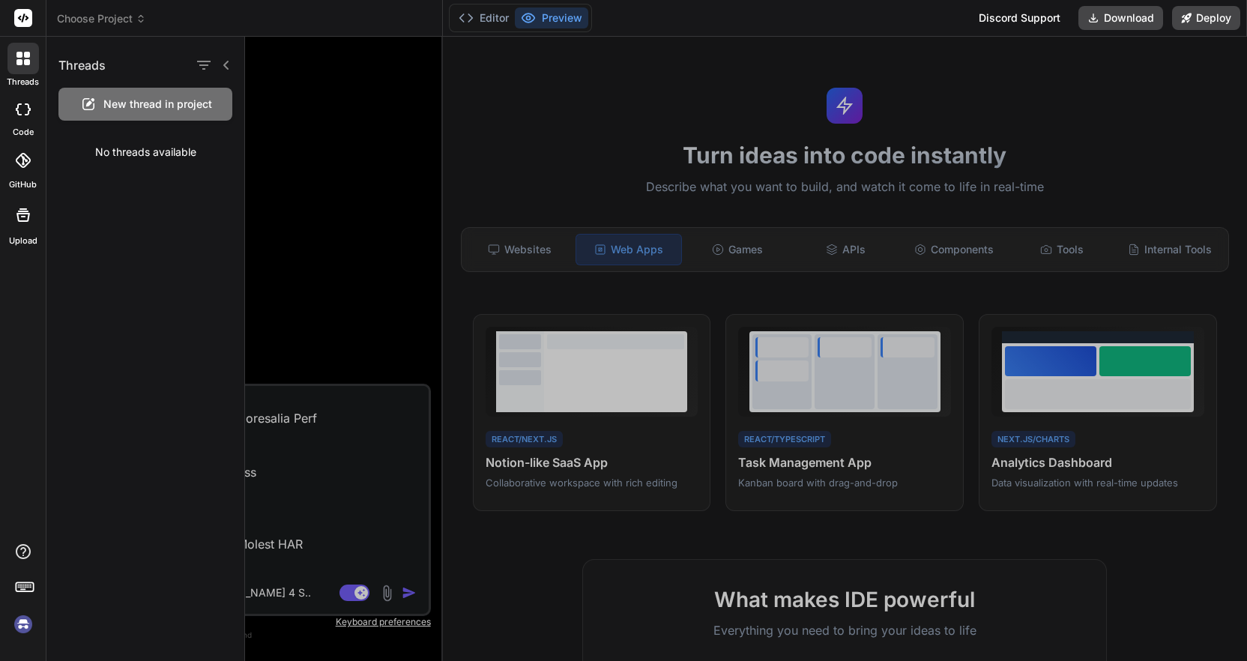
click at [109, 106] on span "New thread in project" at bounding box center [157, 104] width 109 height 15
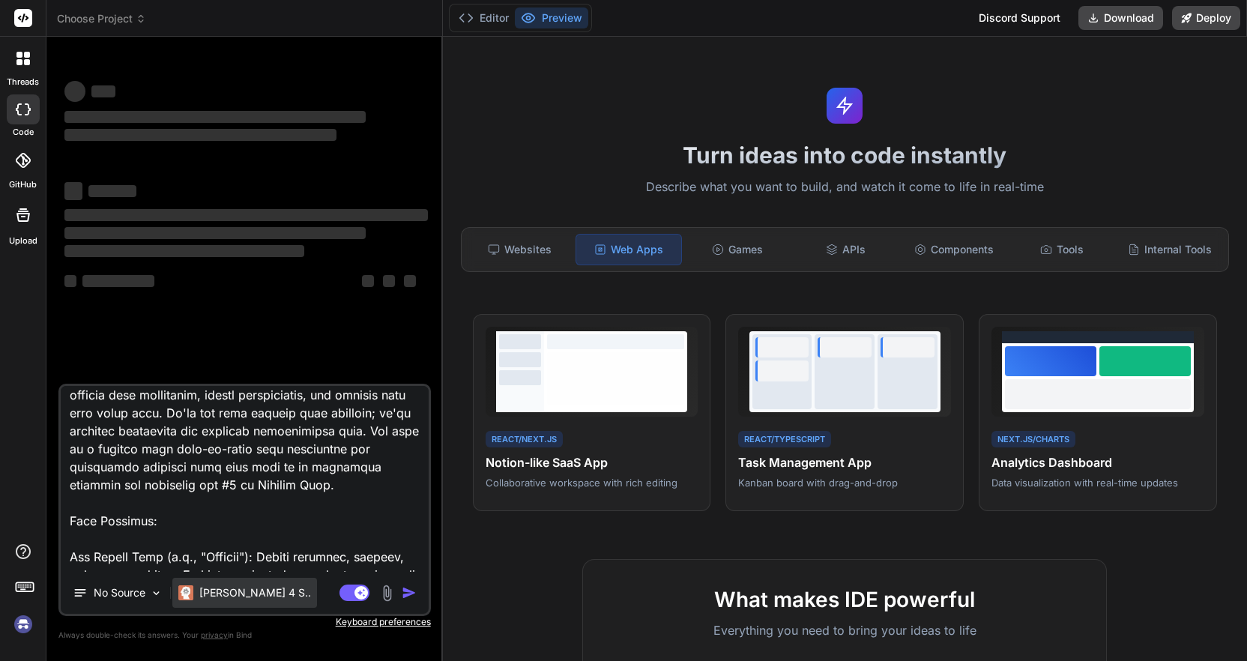
scroll to position [90, 0]
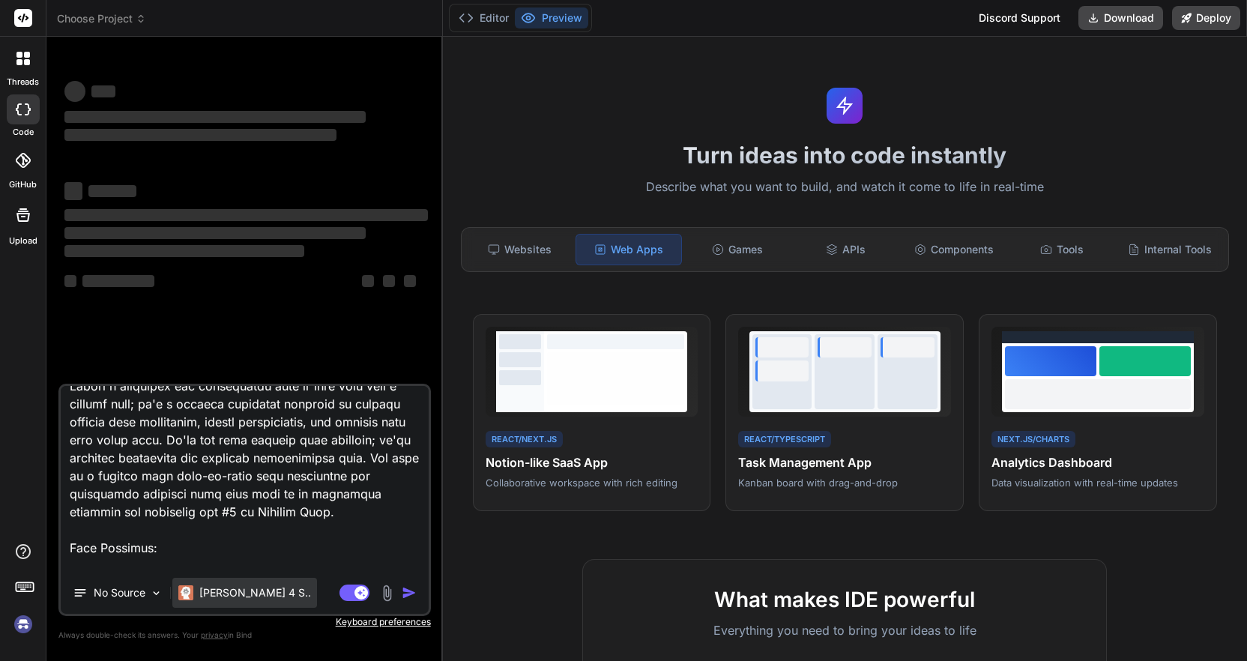
click at [227, 590] on p "[PERSON_NAME] 4 S.." at bounding box center [255, 592] width 112 height 15
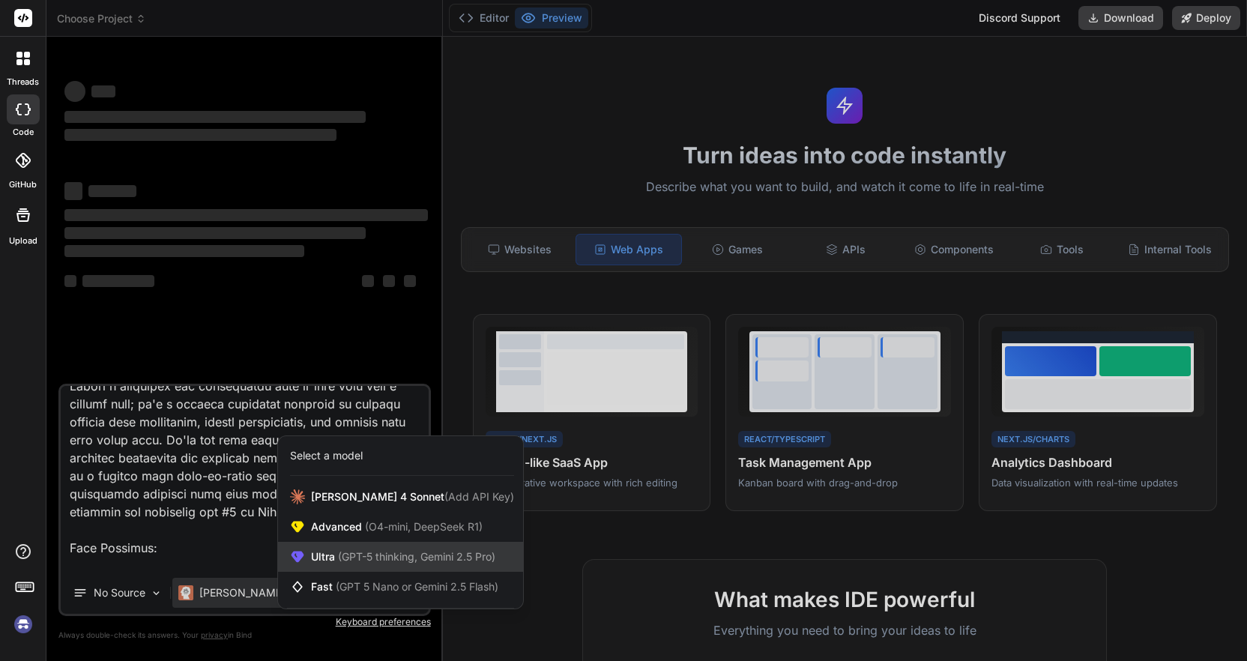
click at [378, 561] on span "(GPT-5 thinking, Gemini 2.5 Pro)" at bounding box center [415, 556] width 160 height 13
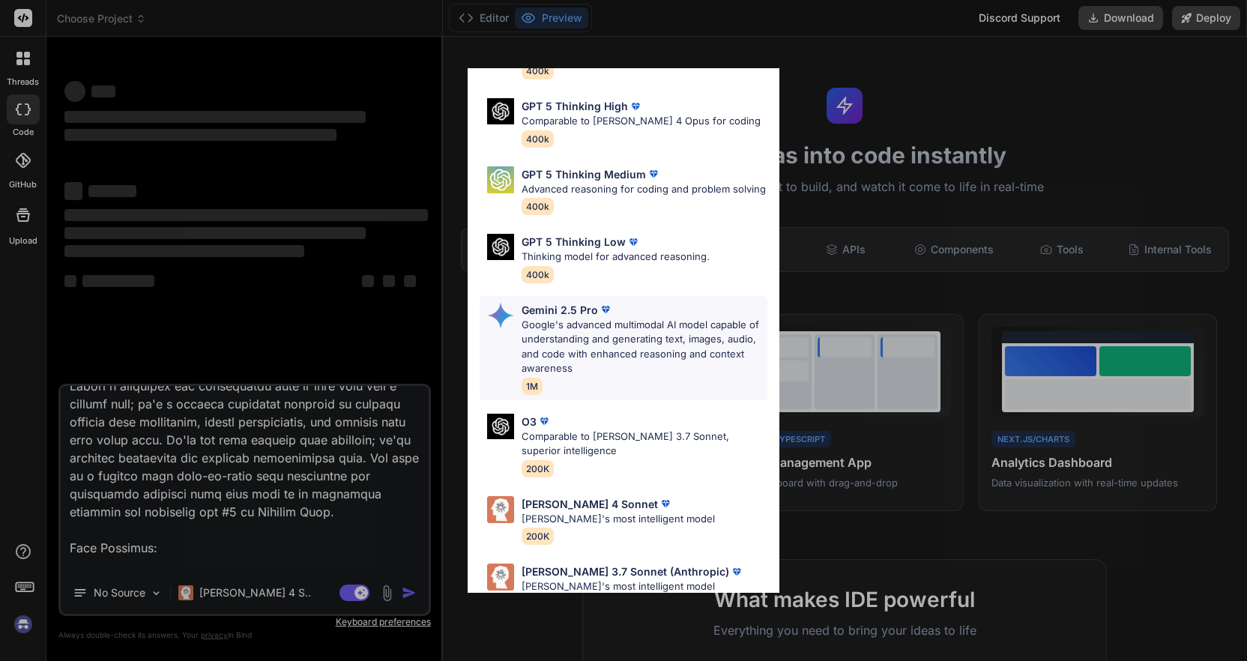
scroll to position [139, 0]
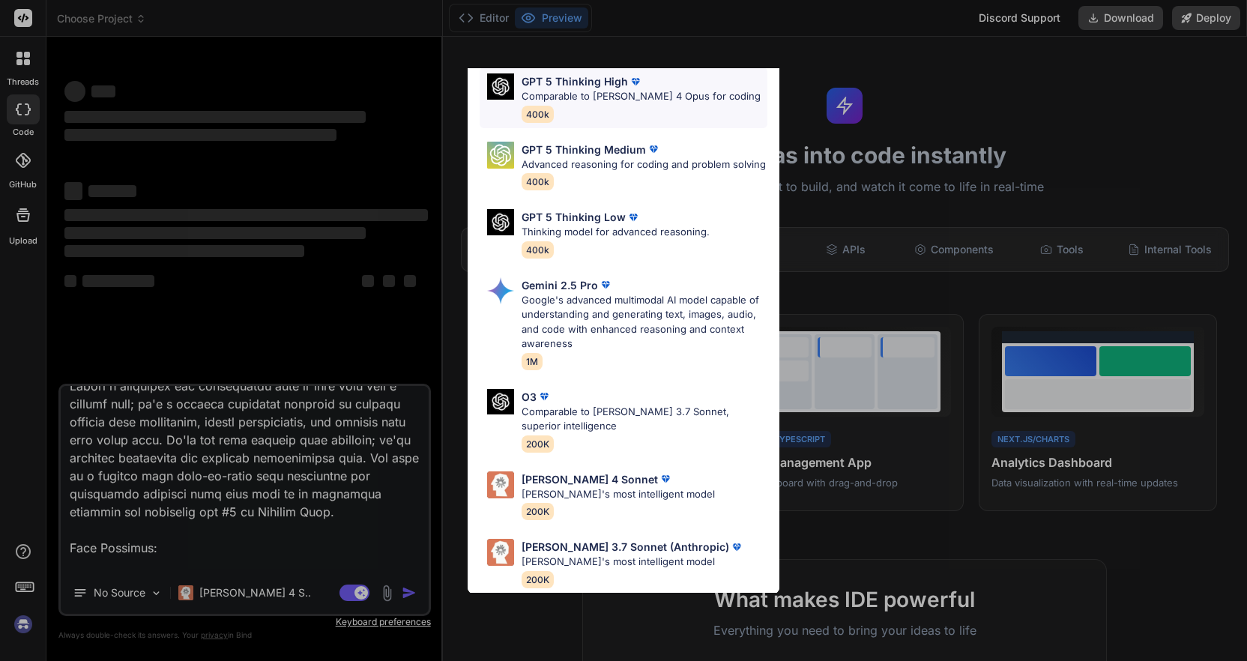
click at [516, 88] on div "GPT 5 Thinking High Comparable to [PERSON_NAME] 4 Opus for coding 400k" at bounding box center [624, 97] width 288 height 61
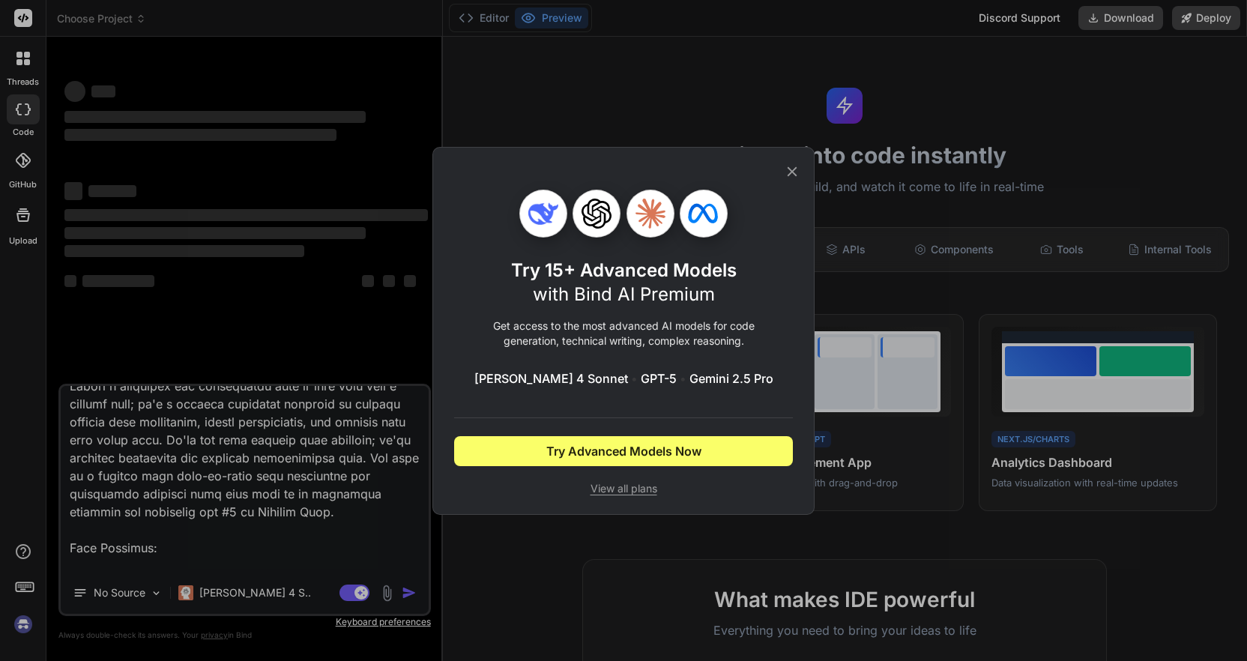
scroll to position [0, 0]
click at [792, 177] on icon at bounding box center [792, 171] width 16 height 16
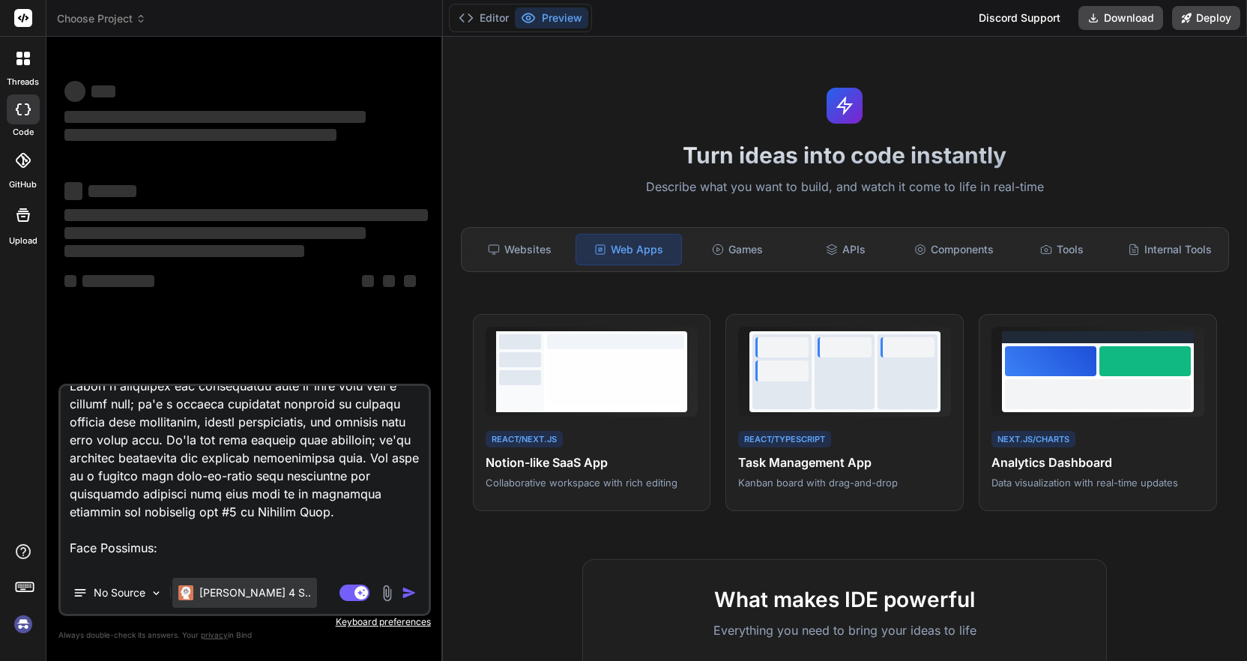
click at [260, 591] on p "[PERSON_NAME] 4 S.." at bounding box center [255, 592] width 112 height 15
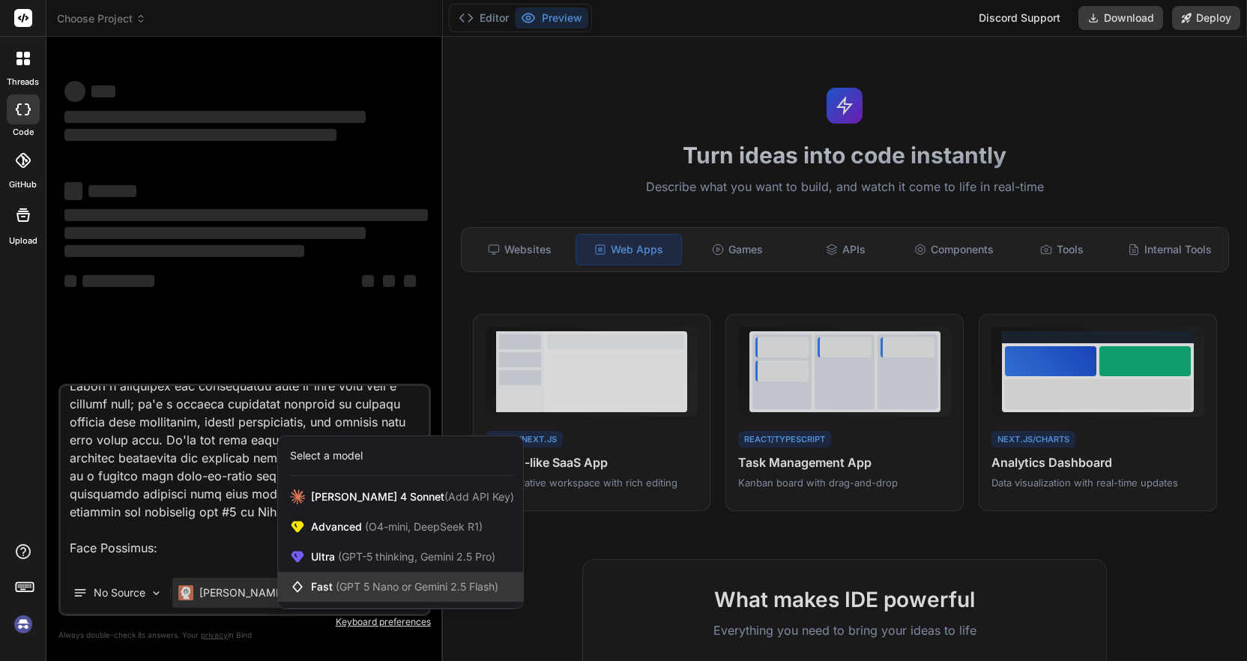
click at [374, 585] on span "(GPT 5 Nano or Gemini 2.5 Flash)" at bounding box center [417, 586] width 163 height 13
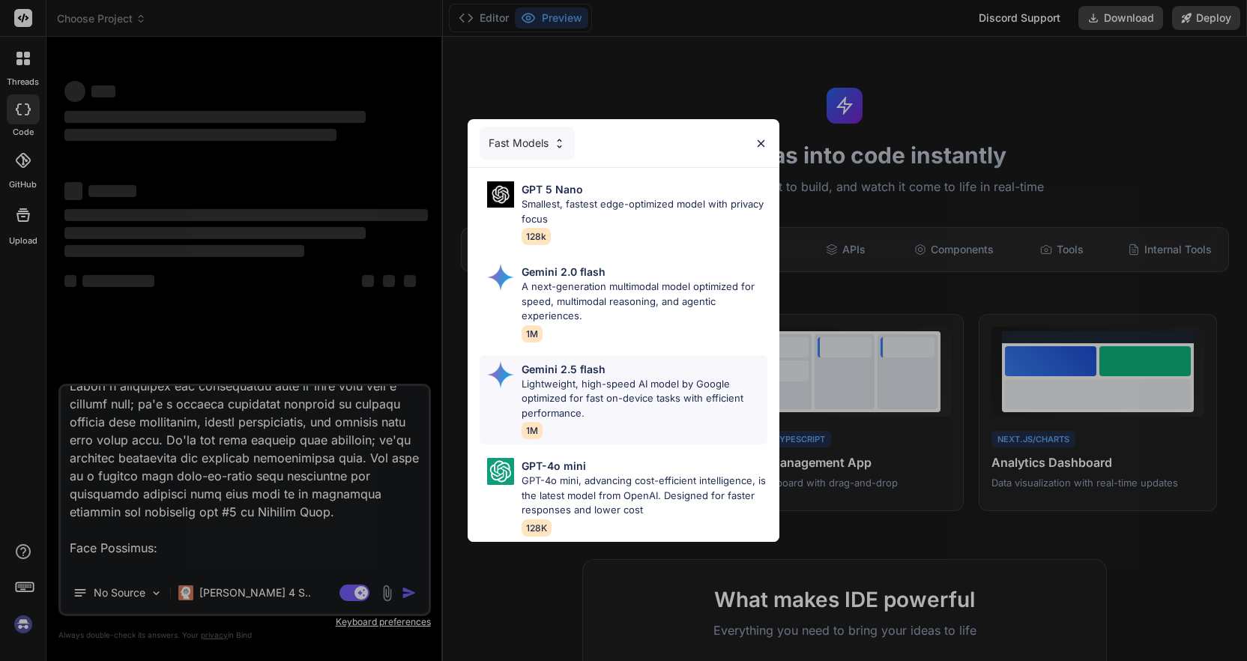
click at [562, 385] on p "Lightweight, high-speed AI model by Google optimized for fast on-device tasks w…" at bounding box center [645, 399] width 246 height 44
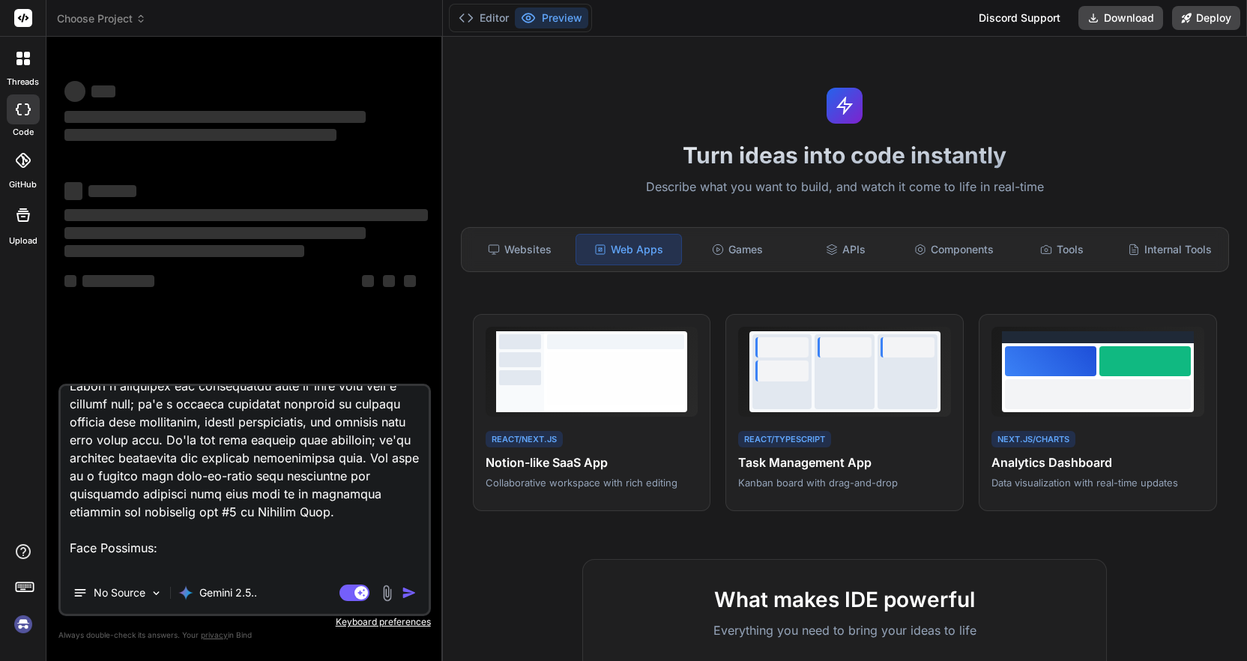
drag, startPoint x: 305, startPoint y: 429, endPoint x: 316, endPoint y: 540, distance: 111.5
click at [316, 539] on textarea at bounding box center [245, 479] width 368 height 186
click at [317, 478] on textarea at bounding box center [245, 479] width 368 height 186
click at [354, 585] on rect at bounding box center [354, 593] width 30 height 16
click at [350, 601] on button "Agent Mode. When this toggle is activated, AI automatically makes decisions, re…" at bounding box center [355, 593] width 36 height 18
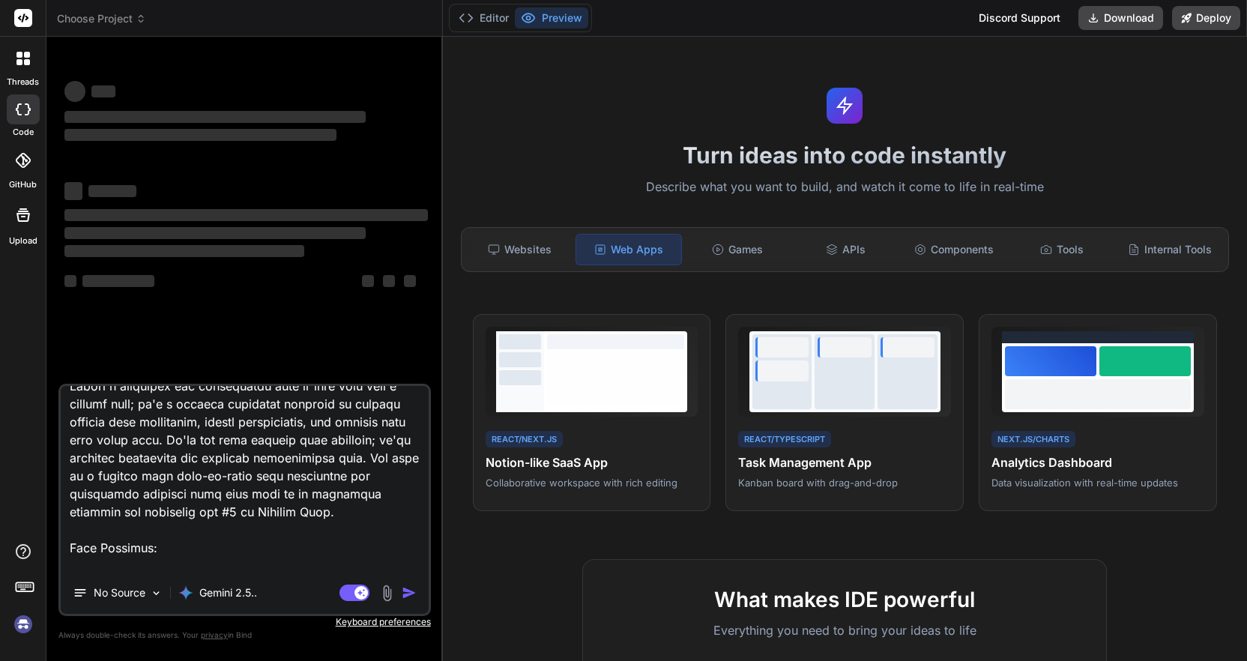
click at [338, 523] on textarea at bounding box center [245, 479] width 368 height 186
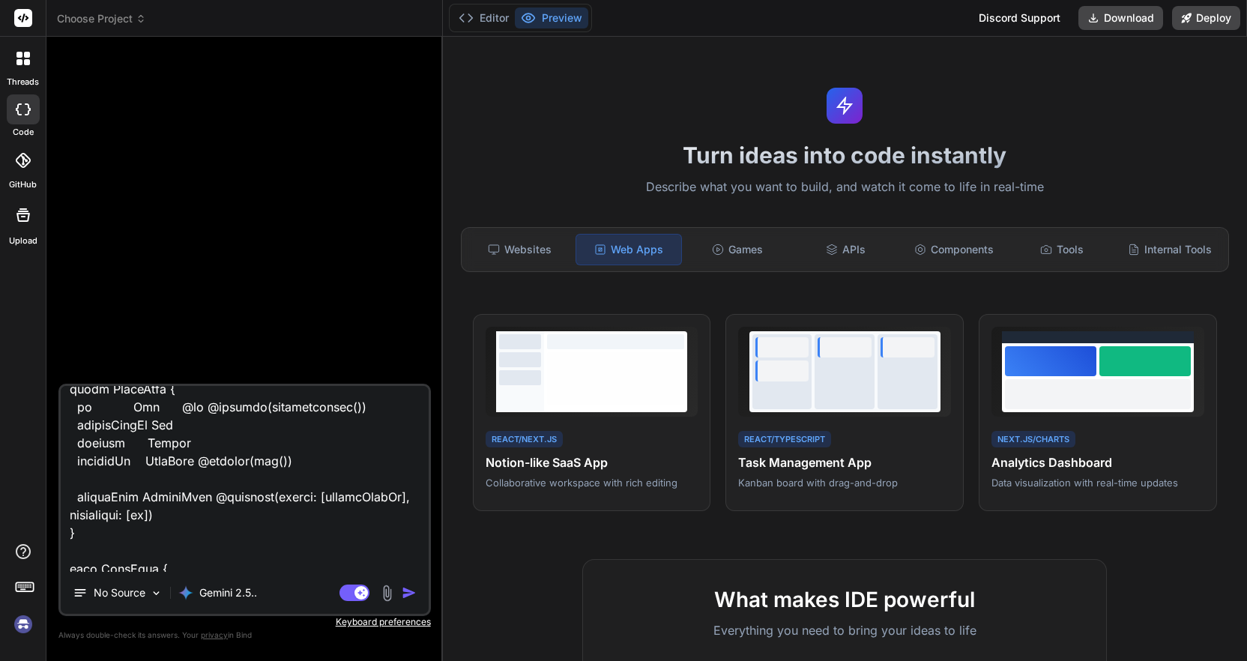
scroll to position [3510, 0]
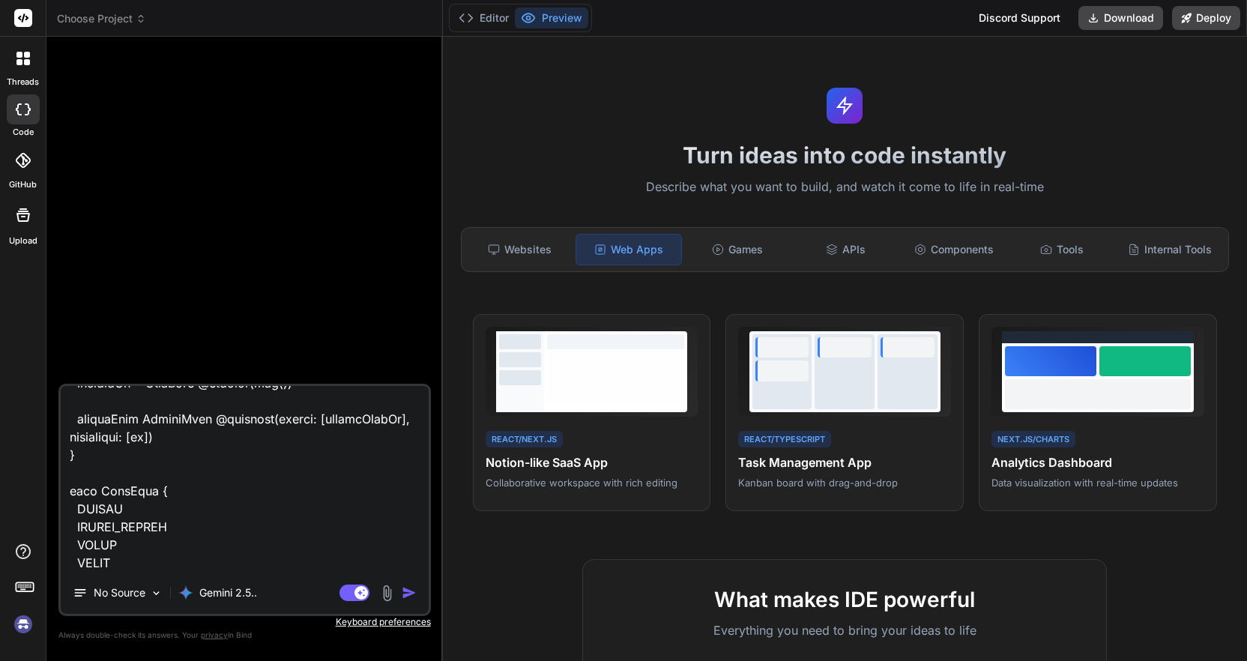
type textarea "x"
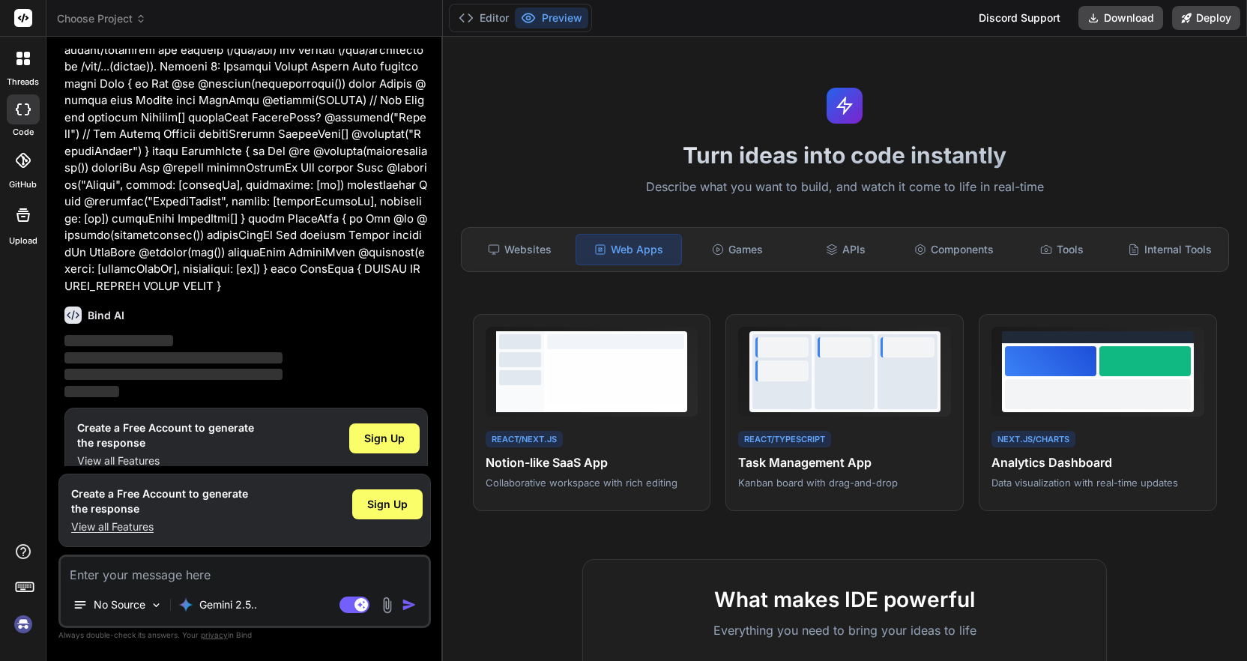
scroll to position [1310, 0]
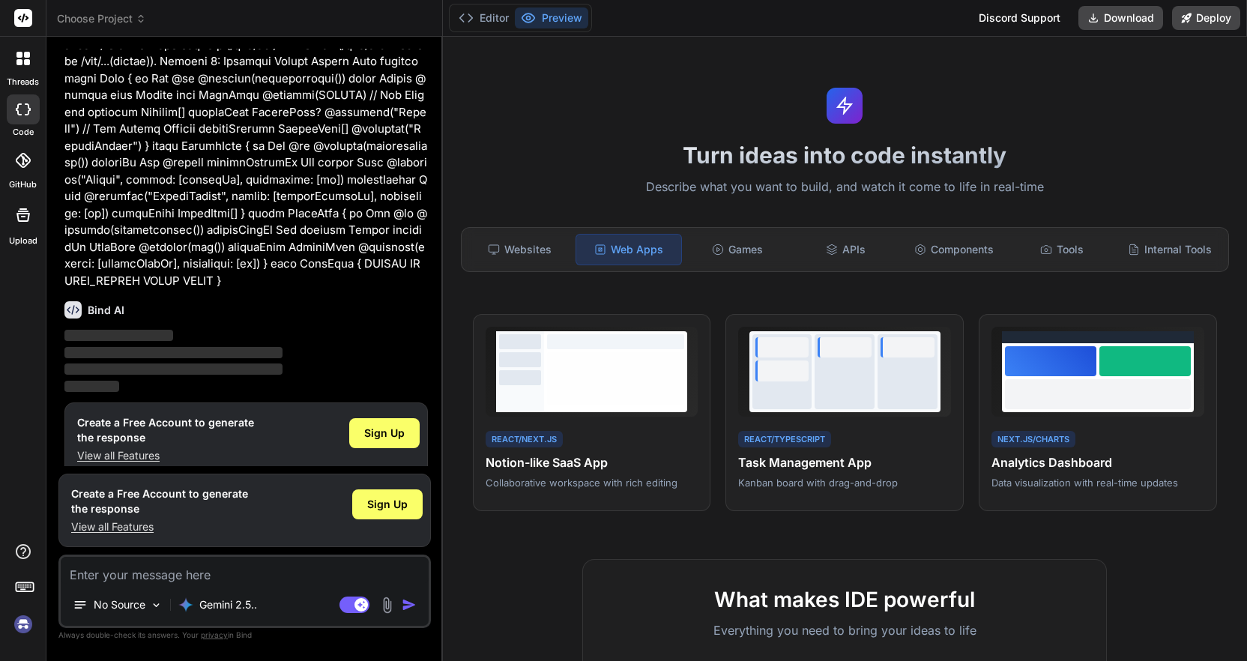
click at [19, 624] on img at bounding box center [22, 624] width 25 height 25
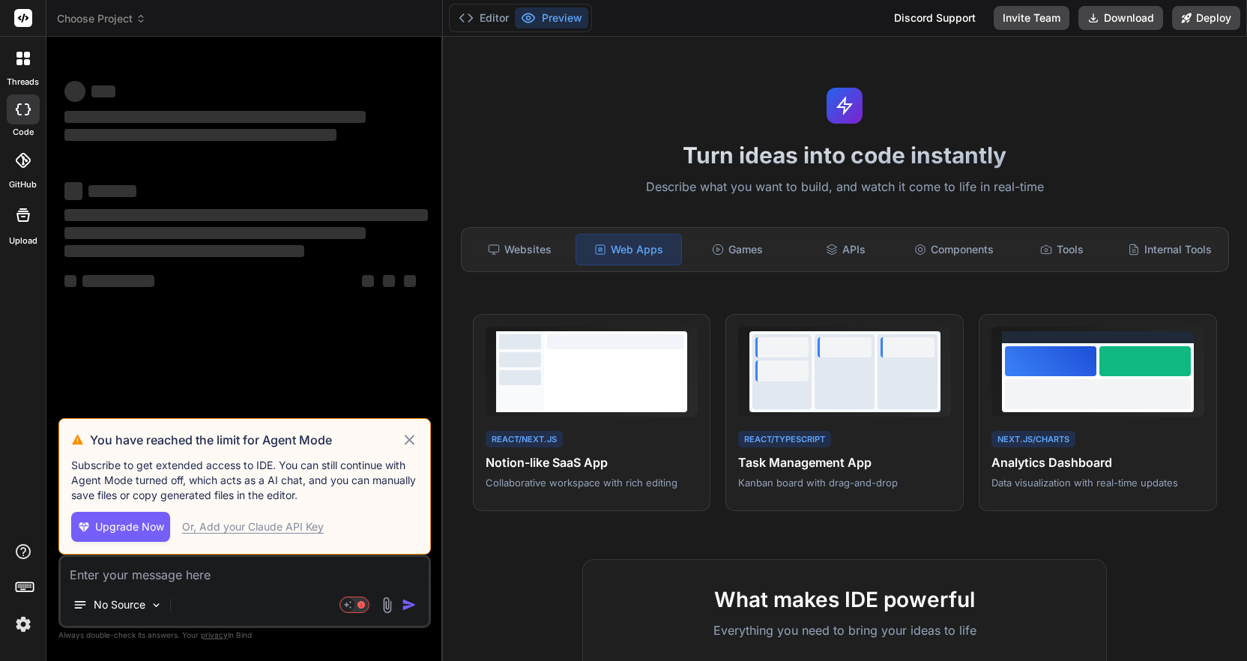
scroll to position [0, 0]
click at [280, 612] on div "No Source" at bounding box center [245, 608] width 368 height 36
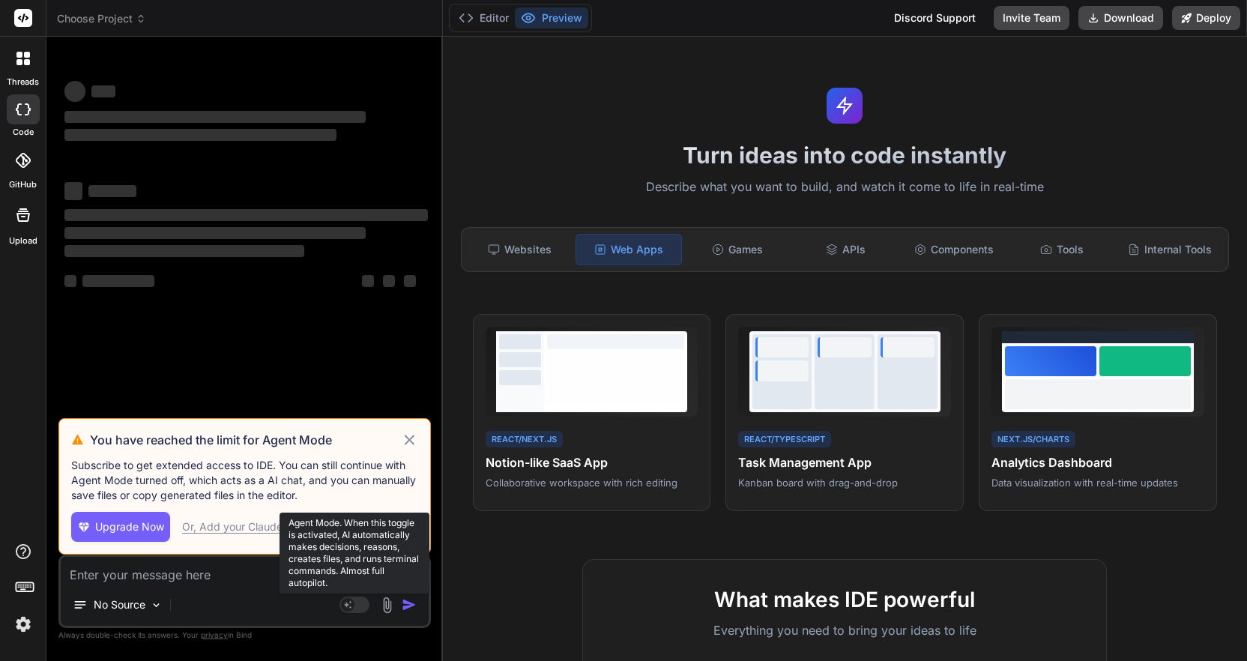
click at [354, 606] on rect at bounding box center [354, 605] width 30 height 16
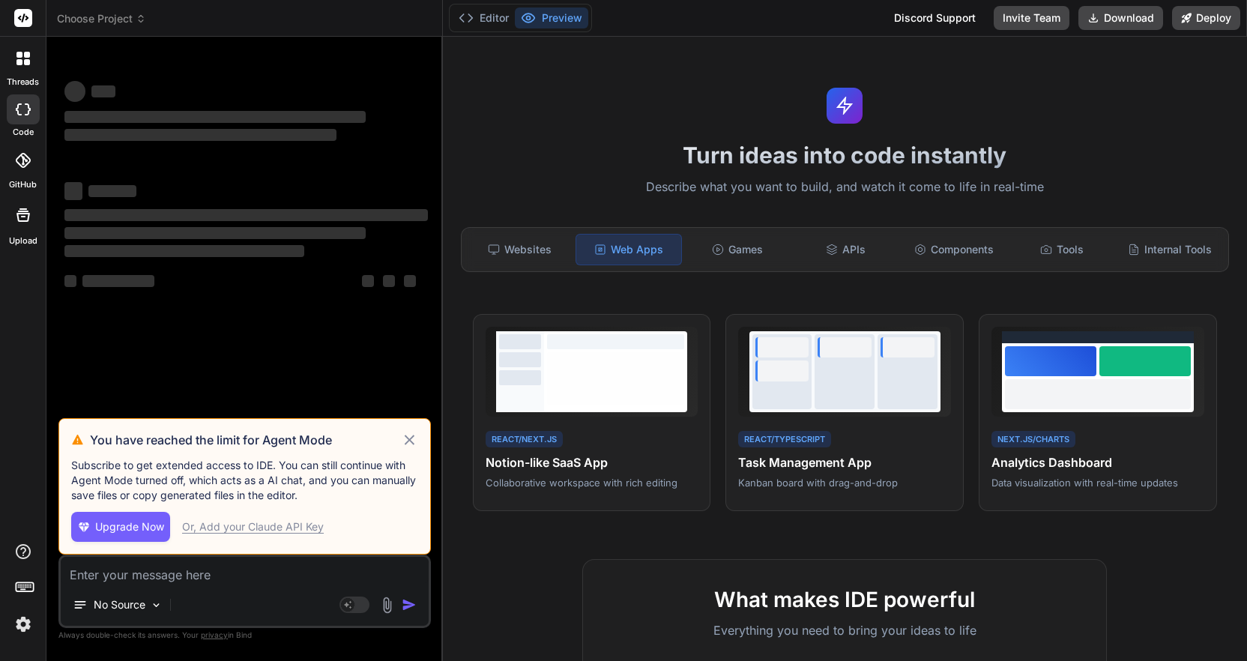
click at [407, 440] on icon at bounding box center [409, 440] width 17 height 18
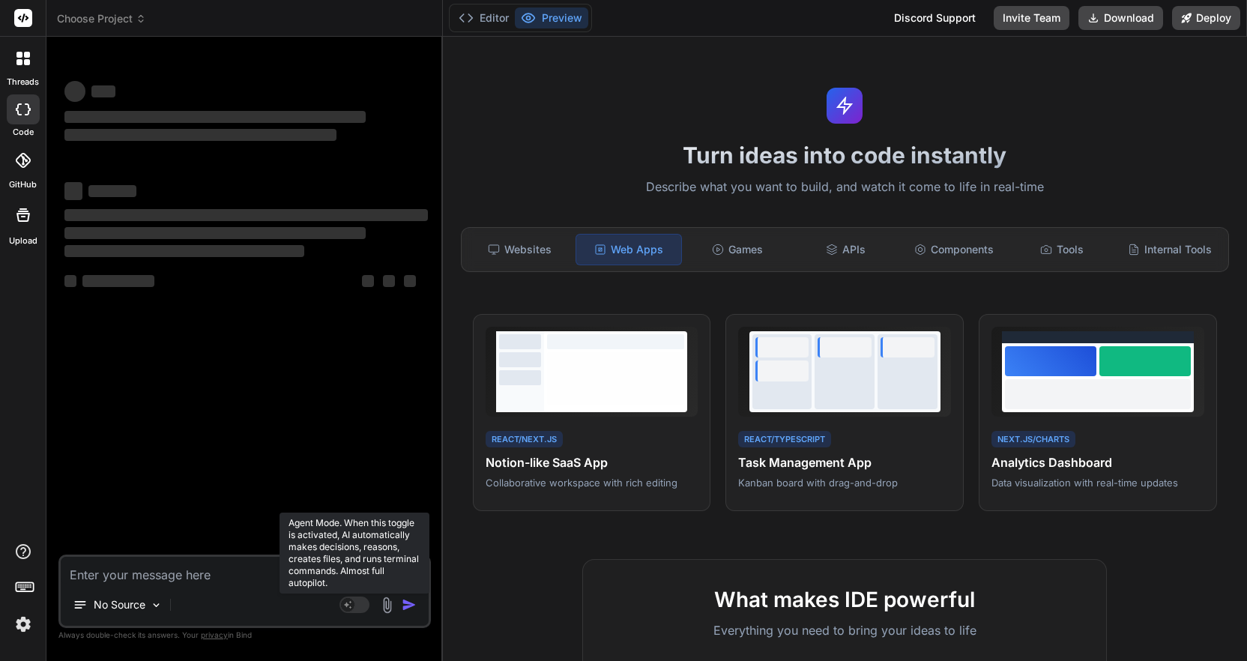
click at [357, 606] on rect at bounding box center [354, 605] width 30 height 16
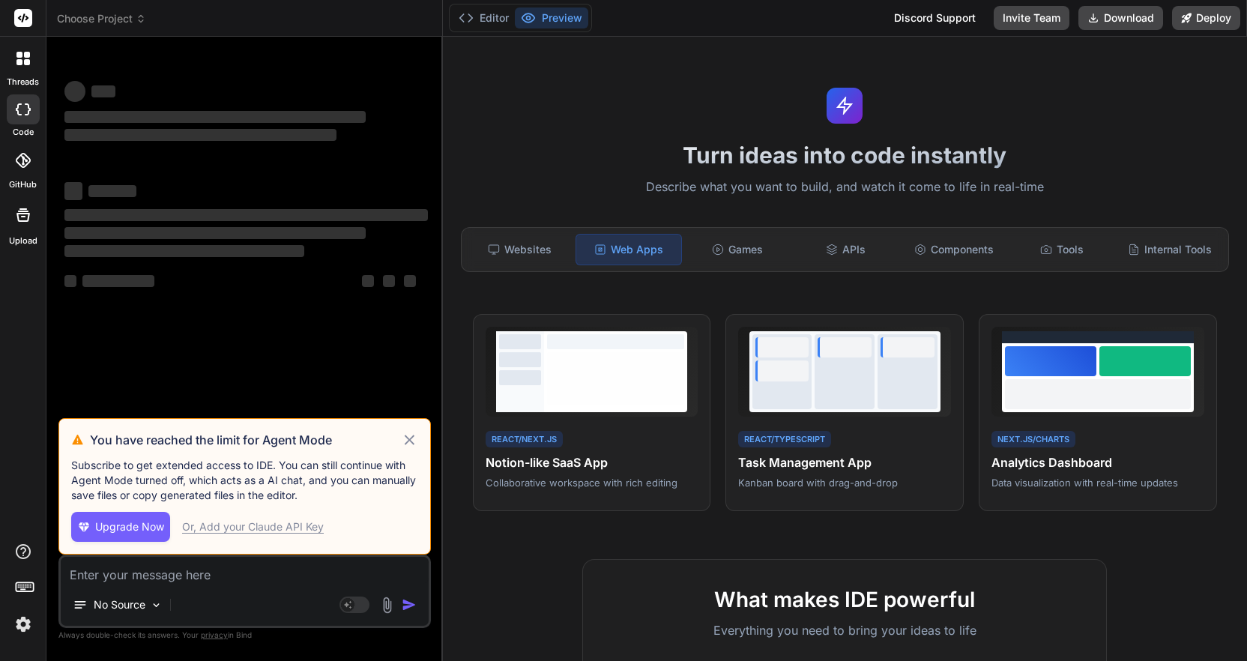
click at [410, 444] on icon at bounding box center [409, 440] width 17 height 18
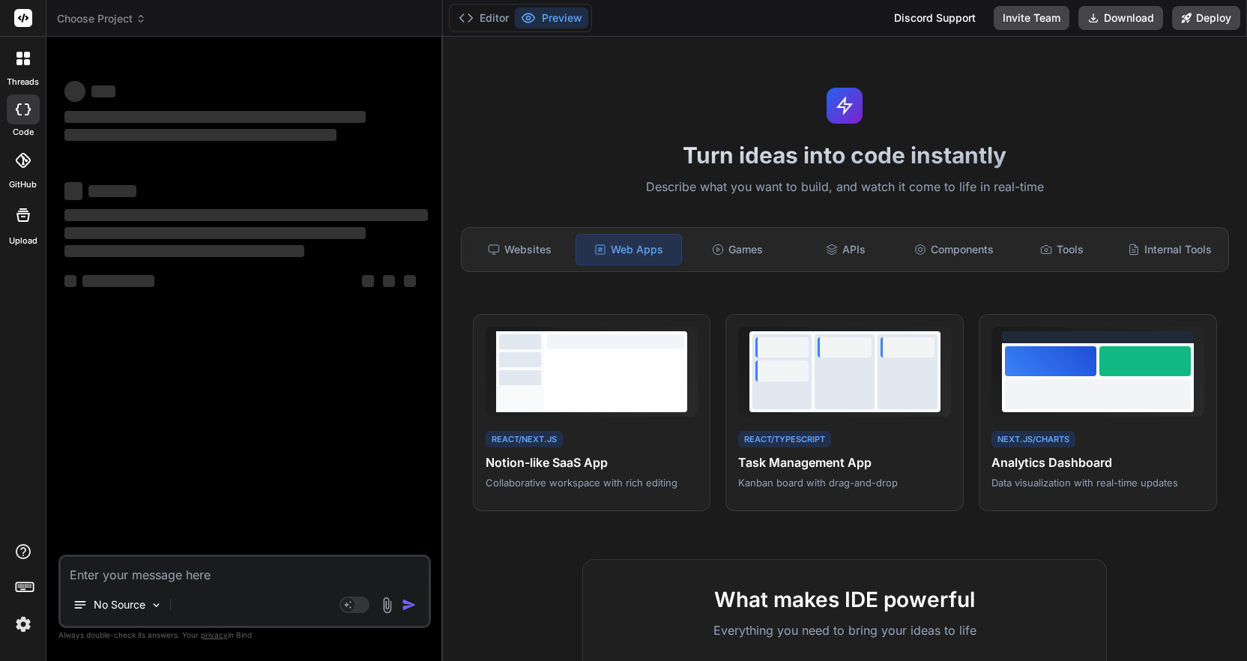
click at [203, 569] on textarea at bounding box center [245, 570] width 368 height 27
paste textarea "Project Title: Generate 'Kith & Kin Tech' - The #1 Digital Companion & Concierg…"
type textarea "x"
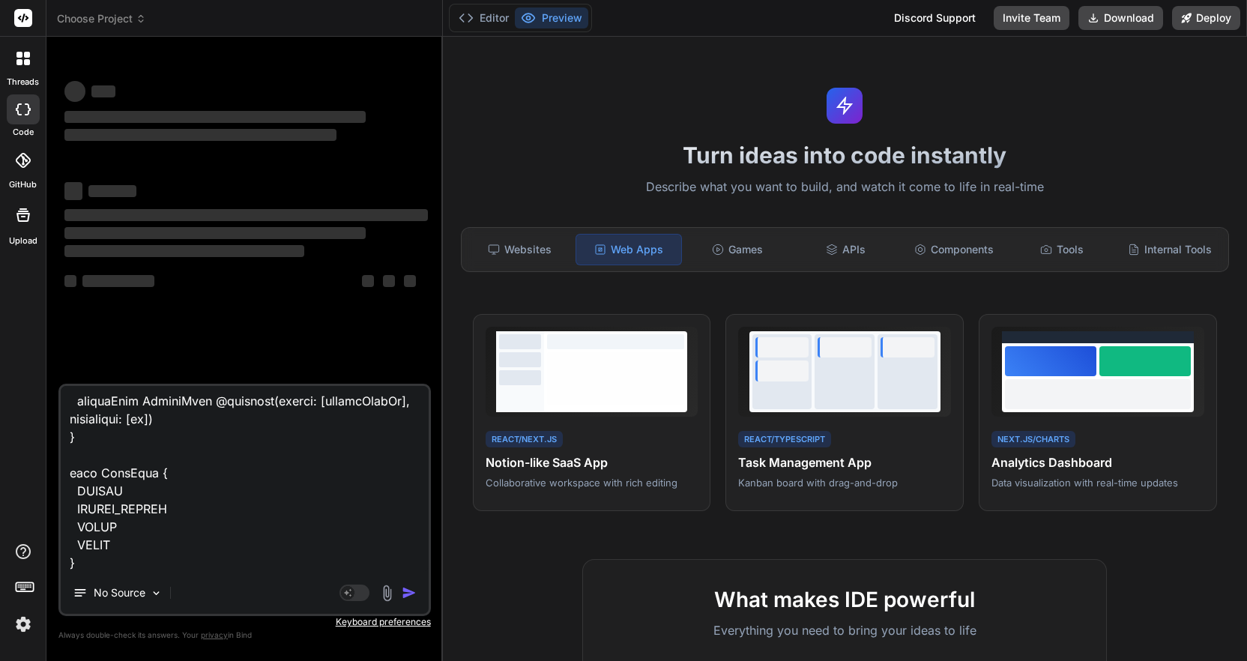
type textarea "Project Title: Generate 'Kith & Kin Tech' - The #1 Digital Companion & Concierg…"
click at [407, 602] on div "No Source" at bounding box center [245, 596] width 368 height 36
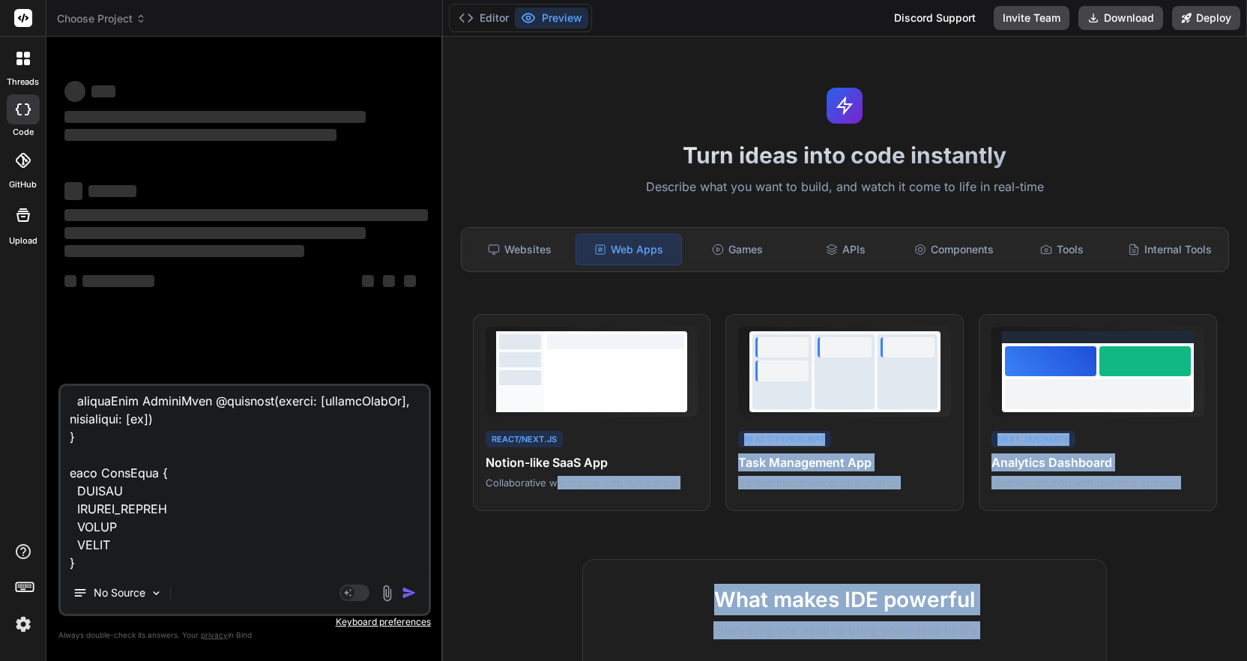
scroll to position [148, 0]
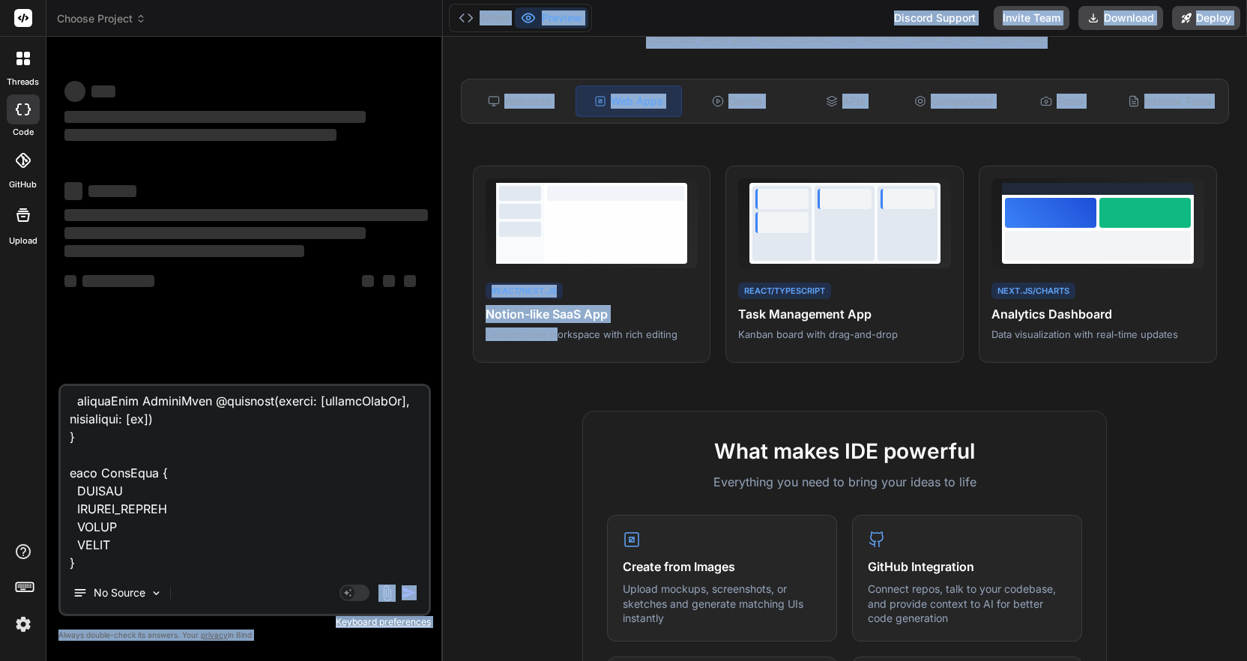
drag, startPoint x: 558, startPoint y: 480, endPoint x: 409, endPoint y: 608, distance: 196.2
click at [409, 608] on div "Choose Project Created with Pixso. Bind AI Web Search Created with Pixso. Code …" at bounding box center [646, 330] width 1201 height 661
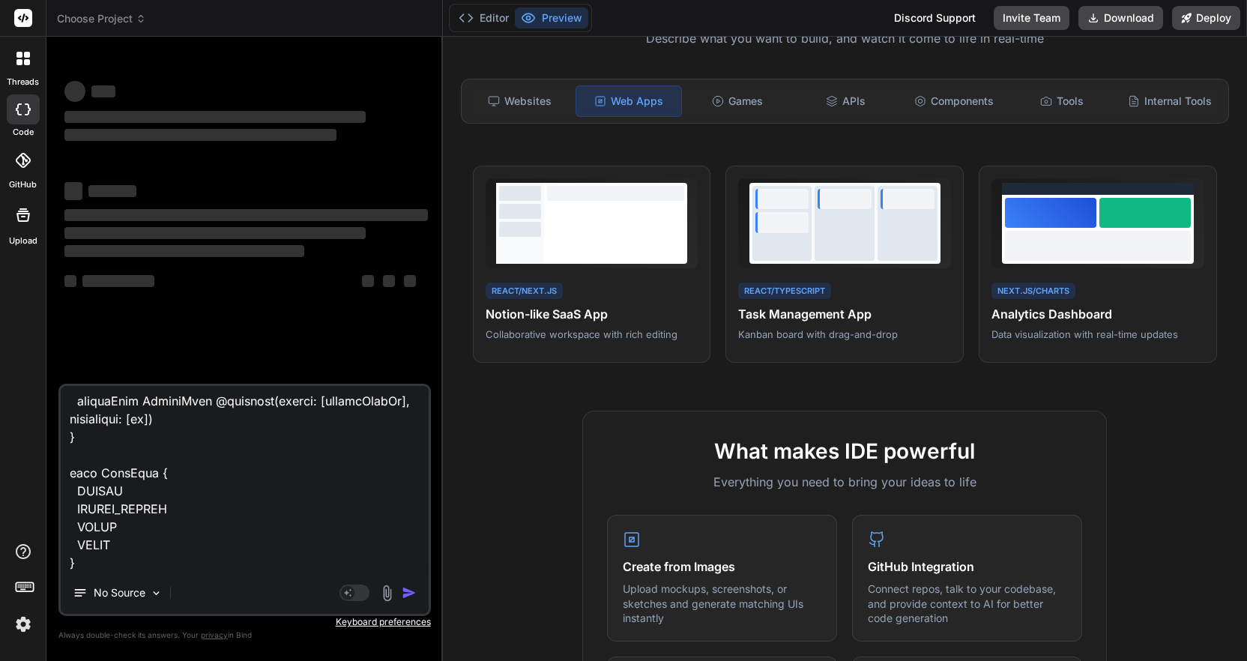
click at [409, 606] on div "No Source" at bounding box center [245, 596] width 368 height 36
click at [409, 605] on div "No Source" at bounding box center [245, 596] width 368 height 36
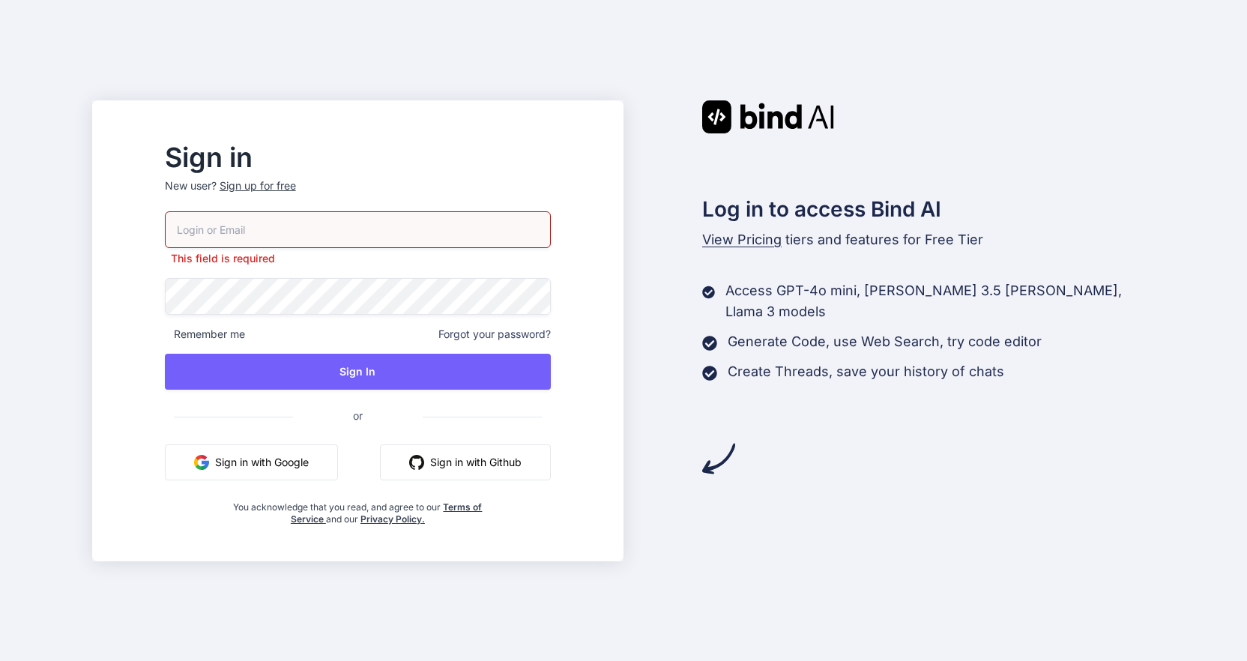
click at [480, 450] on button "Sign in with Github" at bounding box center [465, 462] width 171 height 36
click at [297, 455] on button "Sign in with Google" at bounding box center [251, 462] width 173 height 36
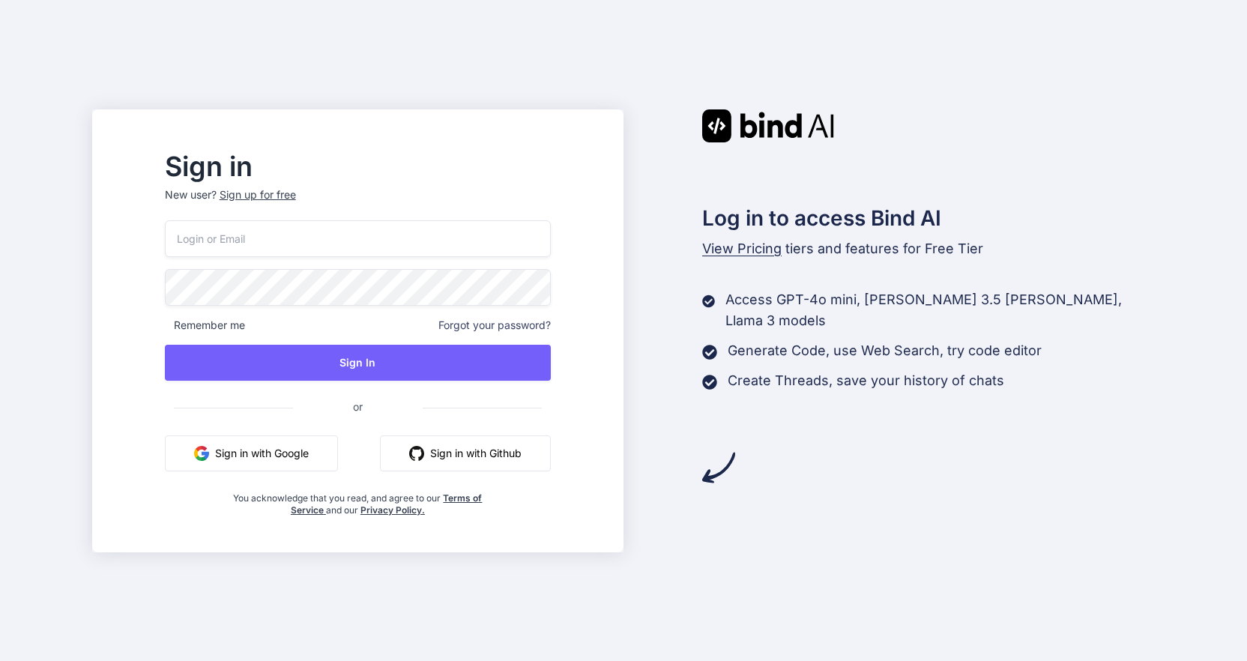
click at [300, 453] on button "Sign in with Google" at bounding box center [251, 453] width 173 height 36
